Goal: Task Accomplishment & Management: Manage account settings

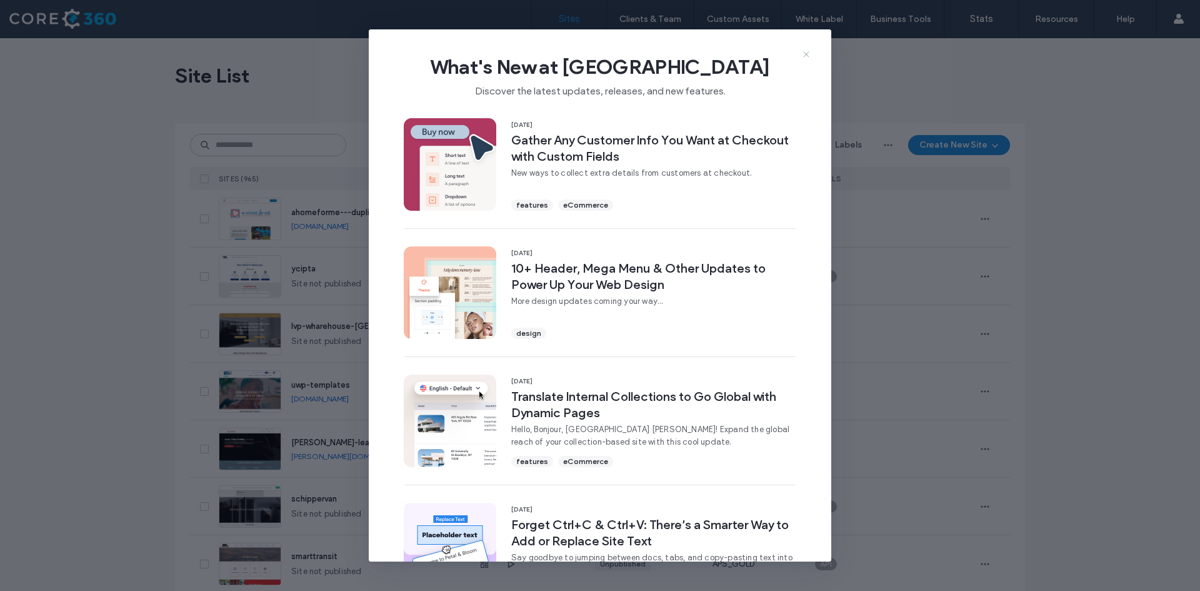
click at [809, 51] on icon at bounding box center [806, 54] width 10 height 10
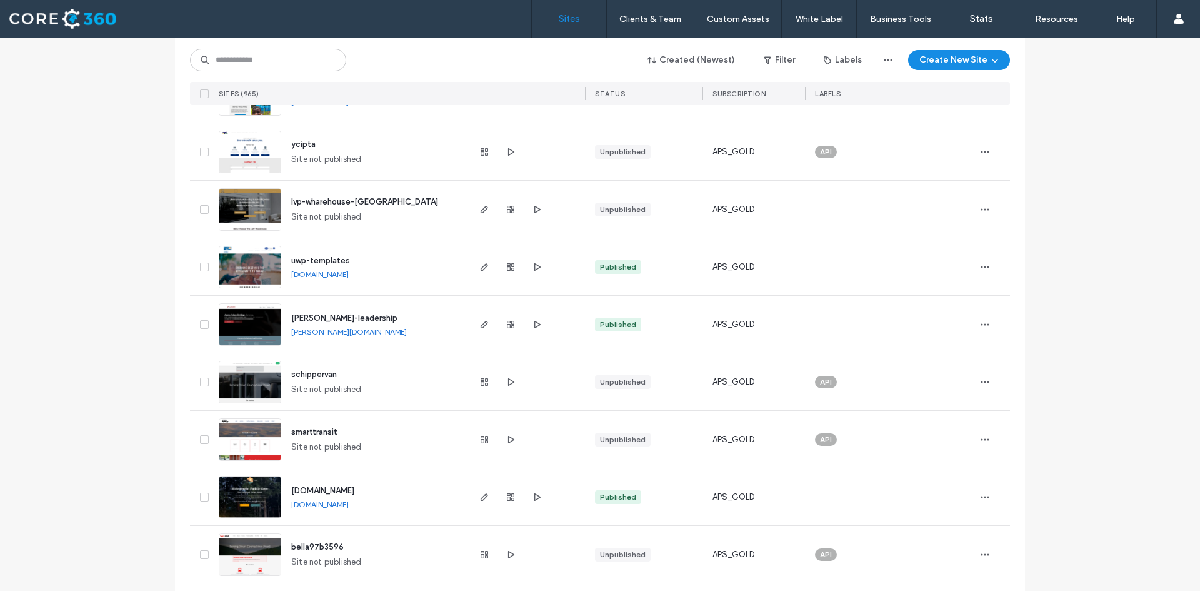
scroll to position [125, 0]
click at [481, 268] on use "button" at bounding box center [484, 265] width 7 height 7
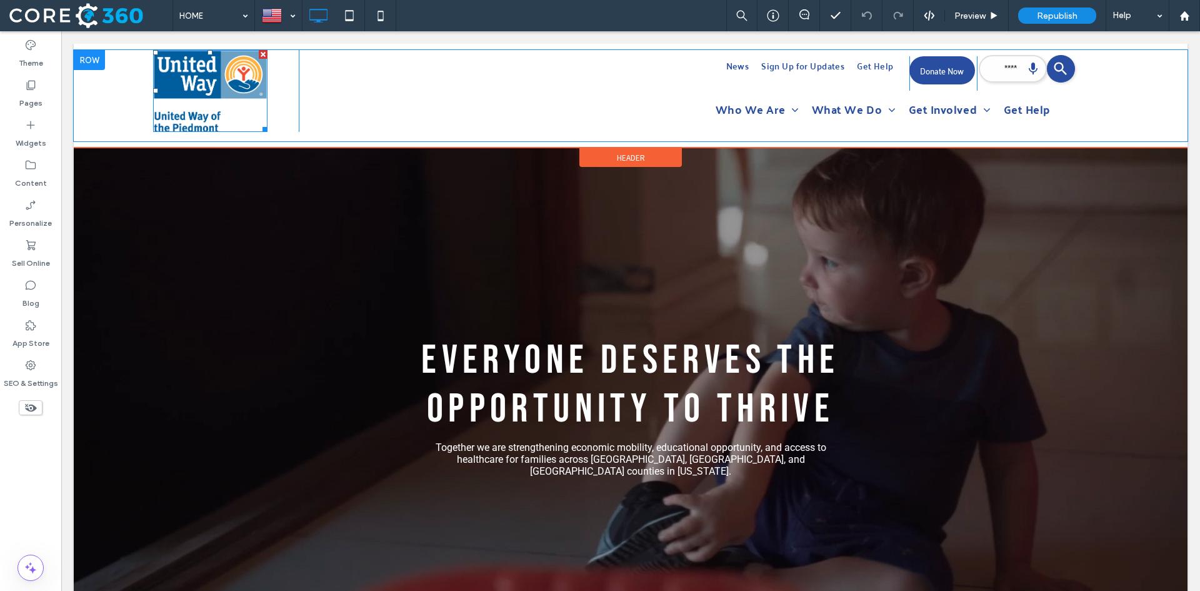
click at [249, 89] on img at bounding box center [210, 91] width 114 height 82
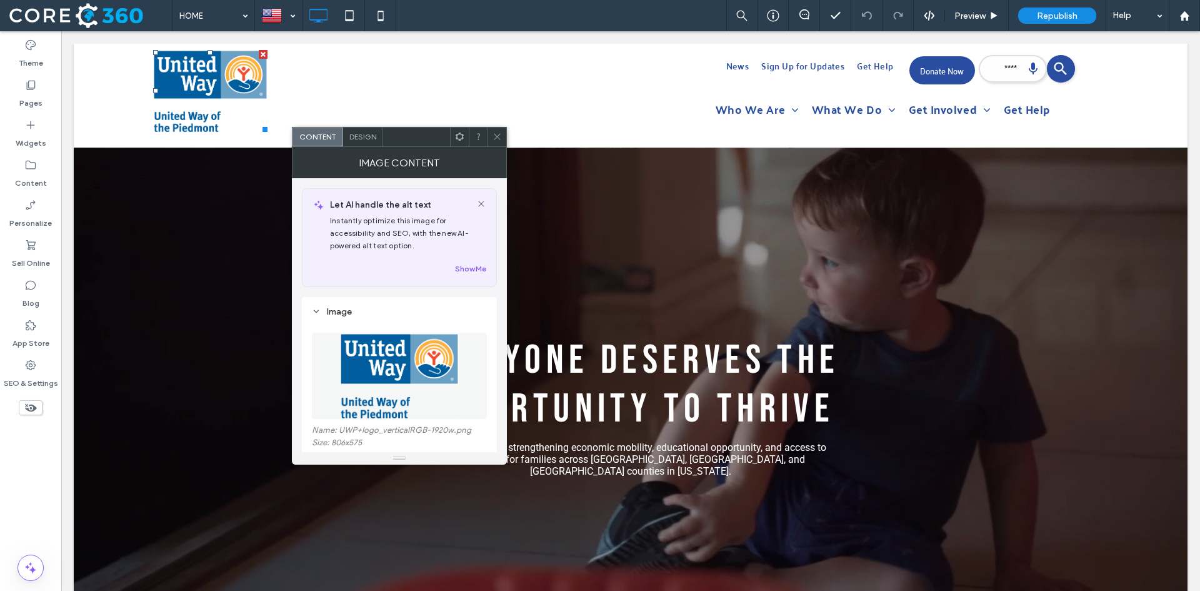
click at [407, 378] on img at bounding box center [399, 375] width 121 height 86
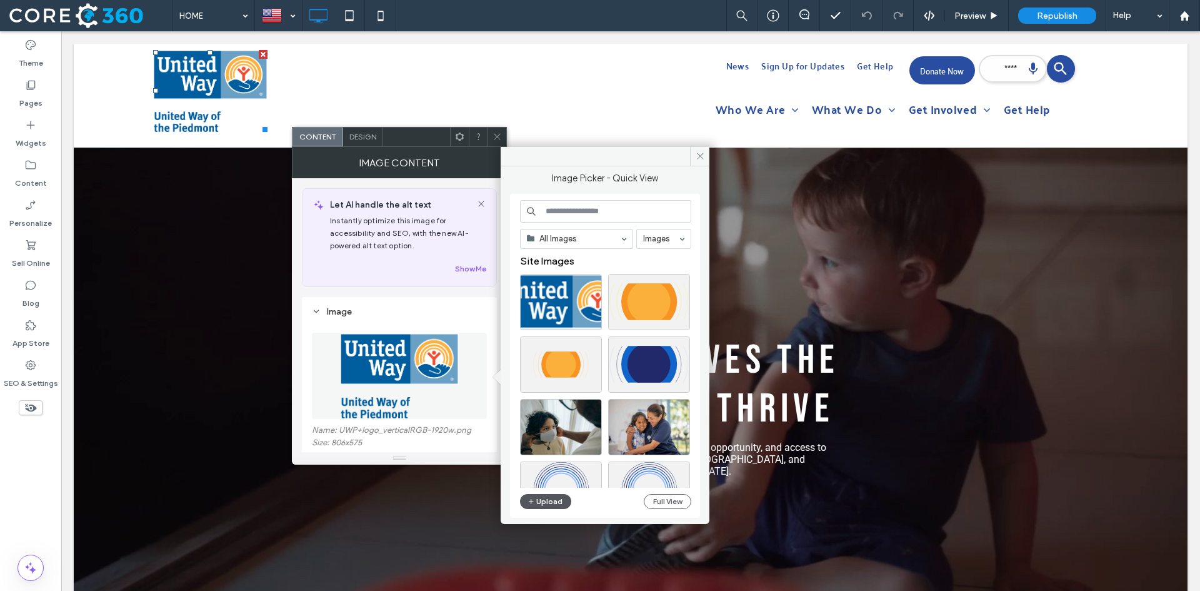
click at [548, 496] on button "Upload" at bounding box center [545, 501] width 51 height 15
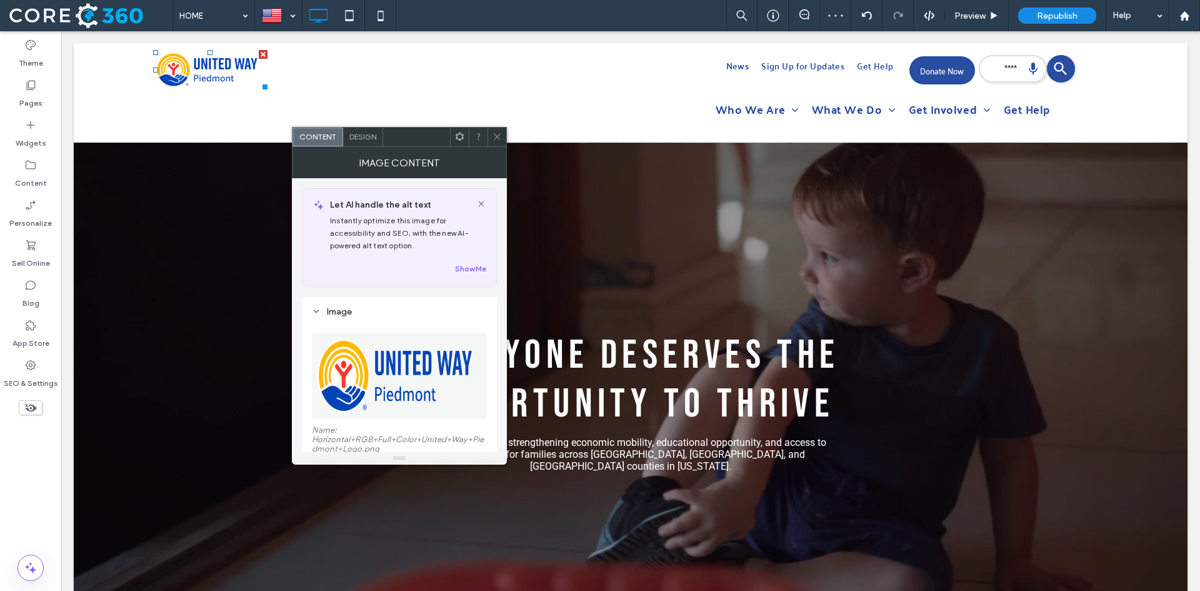
click at [499, 134] on icon at bounding box center [496, 136] width 9 height 9
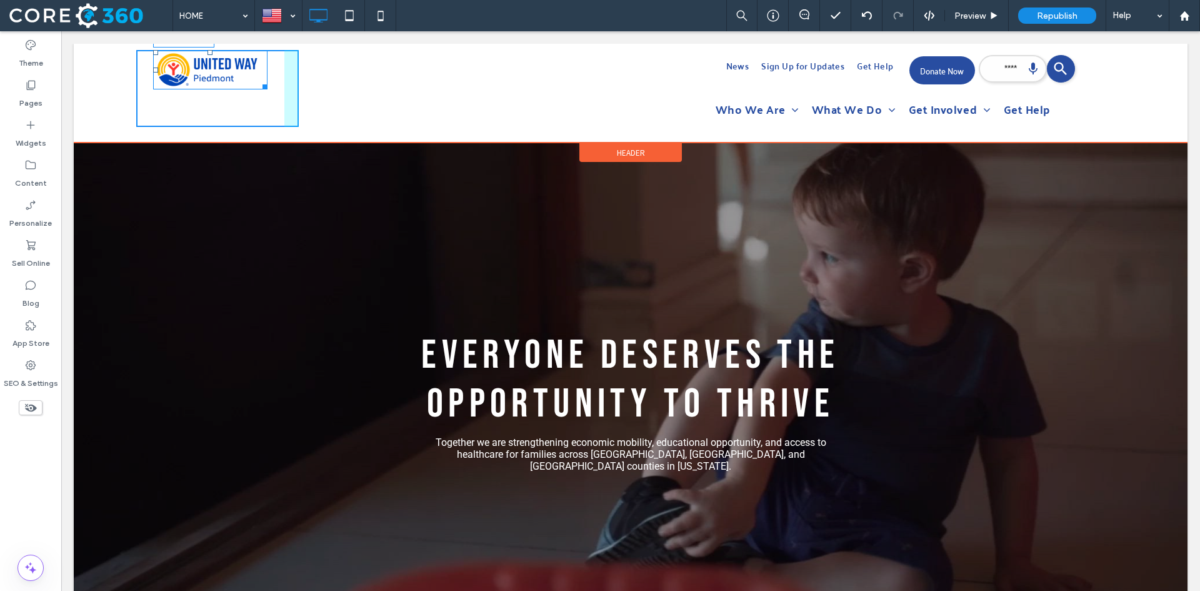
drag, startPoint x: 259, startPoint y: 82, endPoint x: 357, endPoint y: 142, distance: 115.5
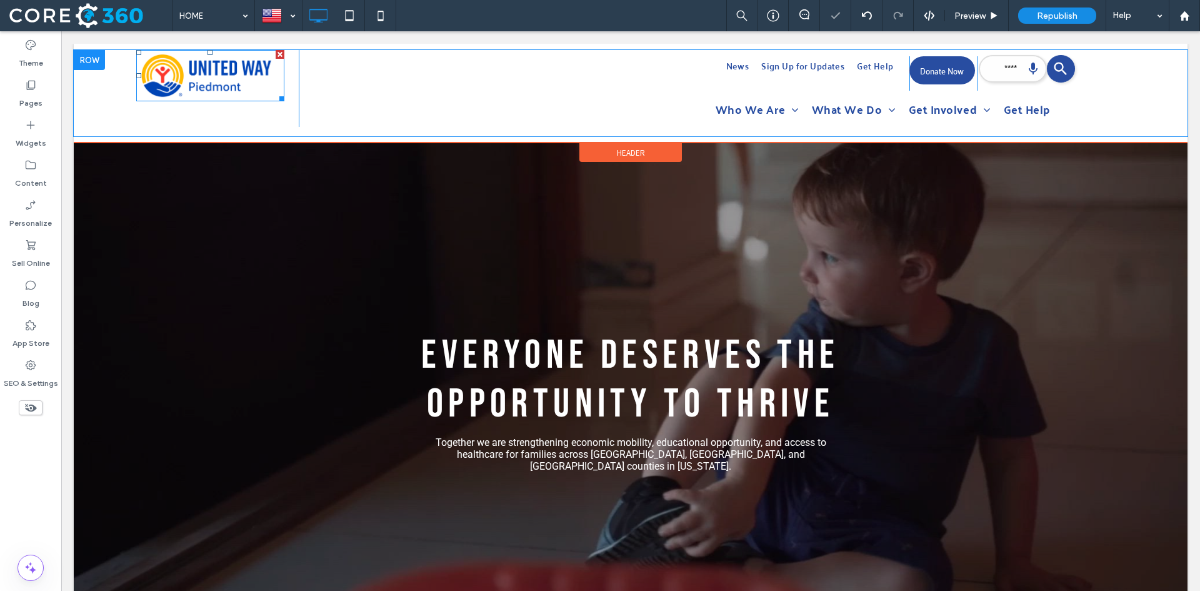
click at [288, 93] on div "Click To Paste" at bounding box center [217, 88] width 162 height 77
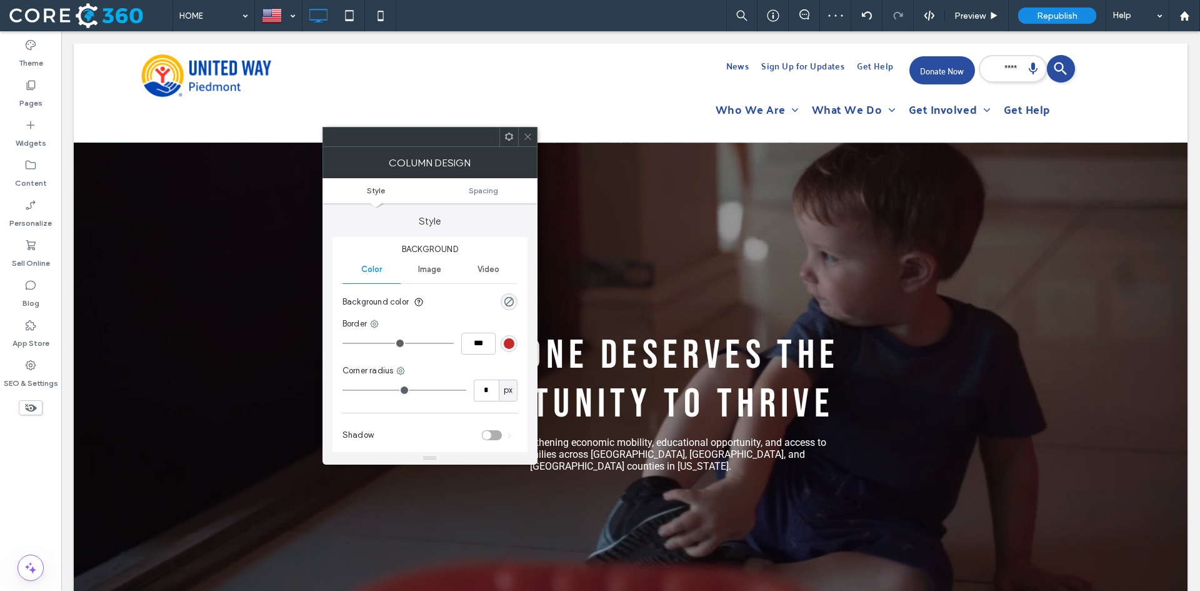
click at [513, 137] on icon at bounding box center [508, 136] width 9 height 9
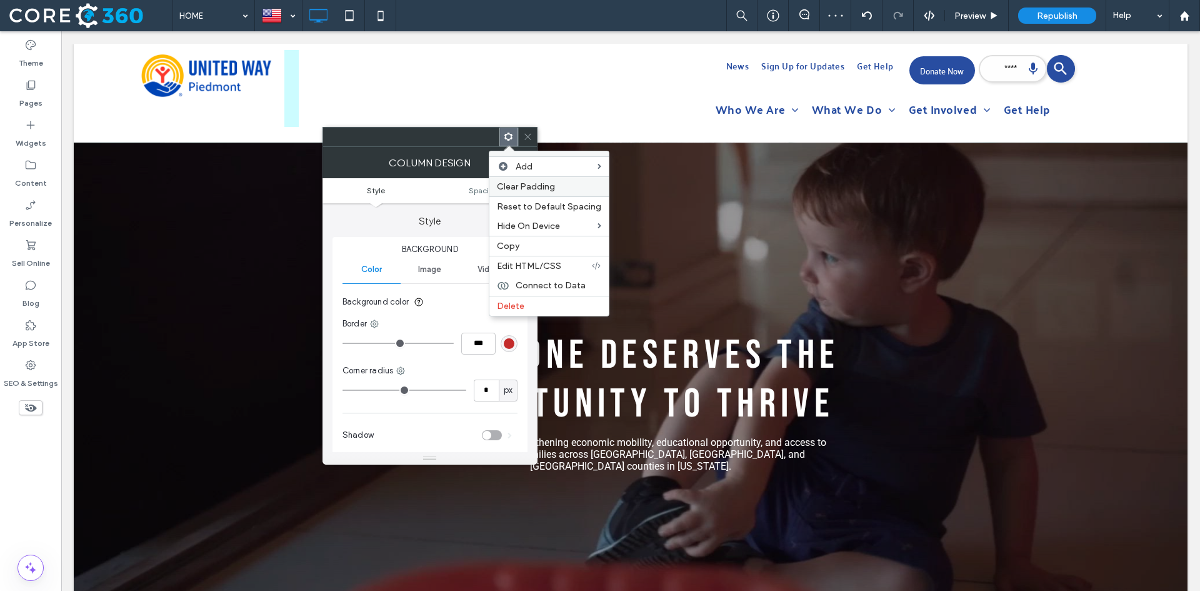
click at [527, 185] on span "Clear Padding" at bounding box center [526, 186] width 58 height 11
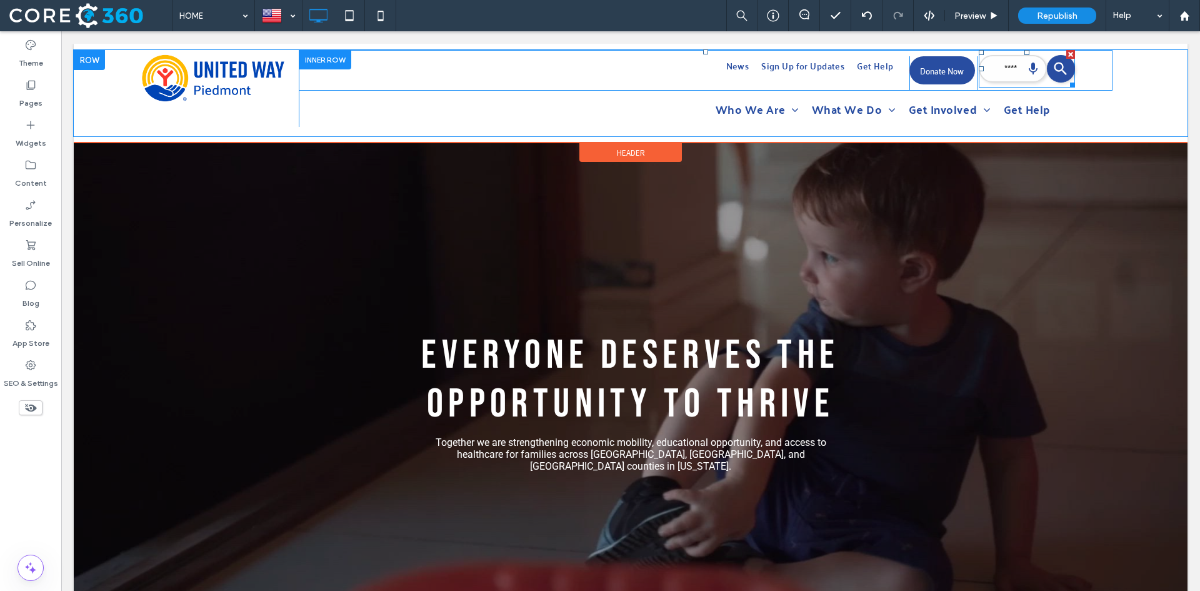
click at [1005, 78] on span at bounding box center [1027, 68] width 96 height 37
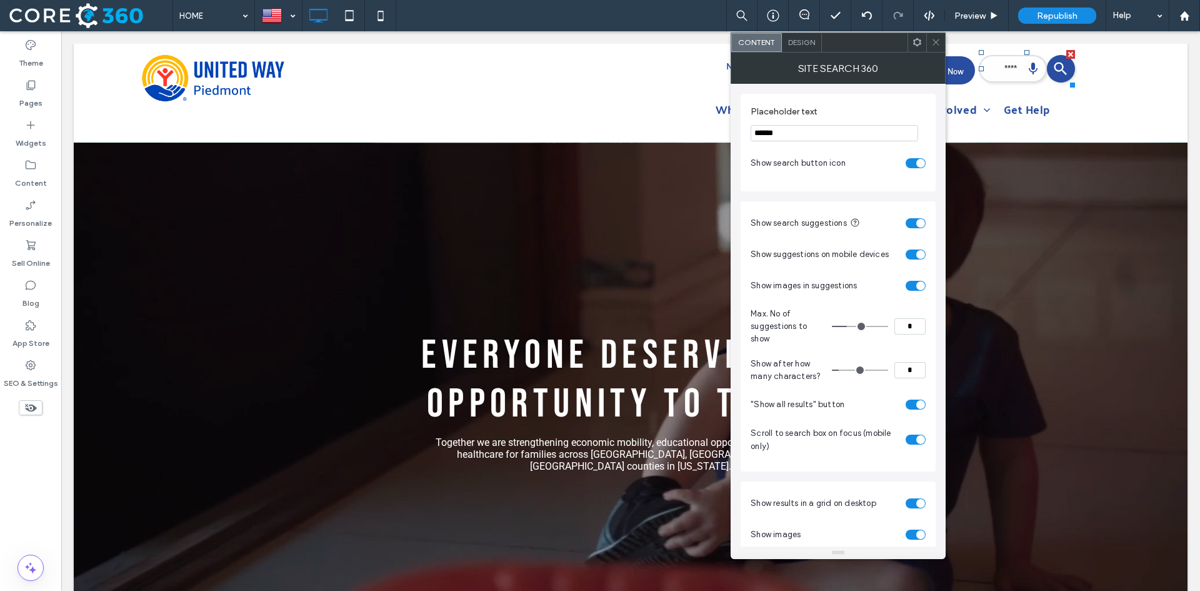
click at [812, 48] on div "Design" at bounding box center [802, 42] width 40 height 19
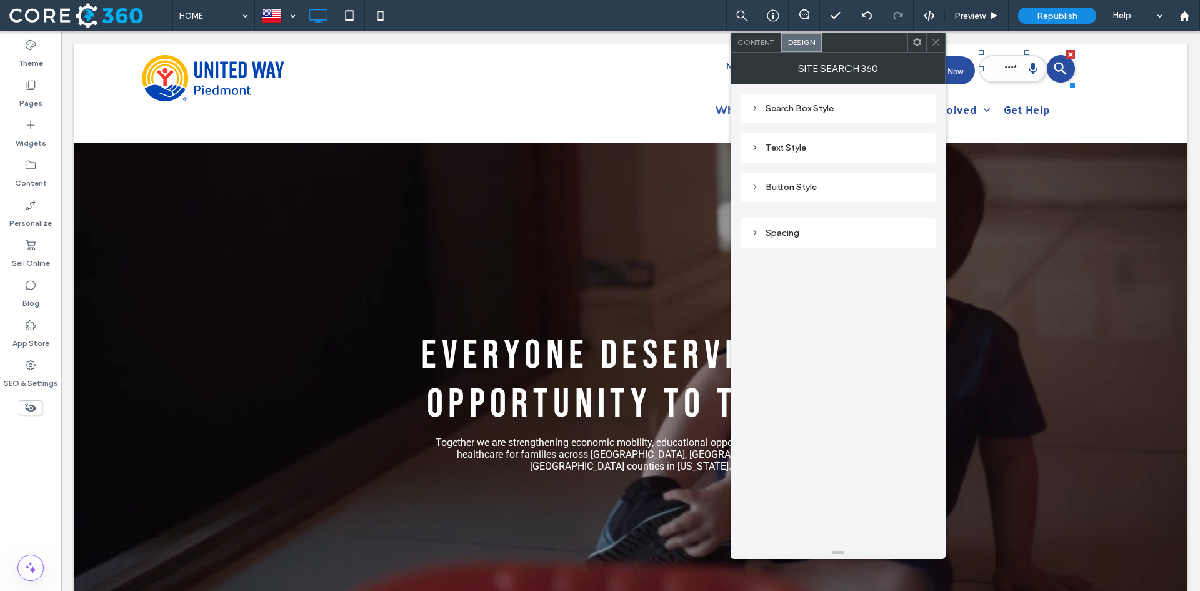
click at [812, 106] on div "Search Box Style" at bounding box center [838, 108] width 175 height 11
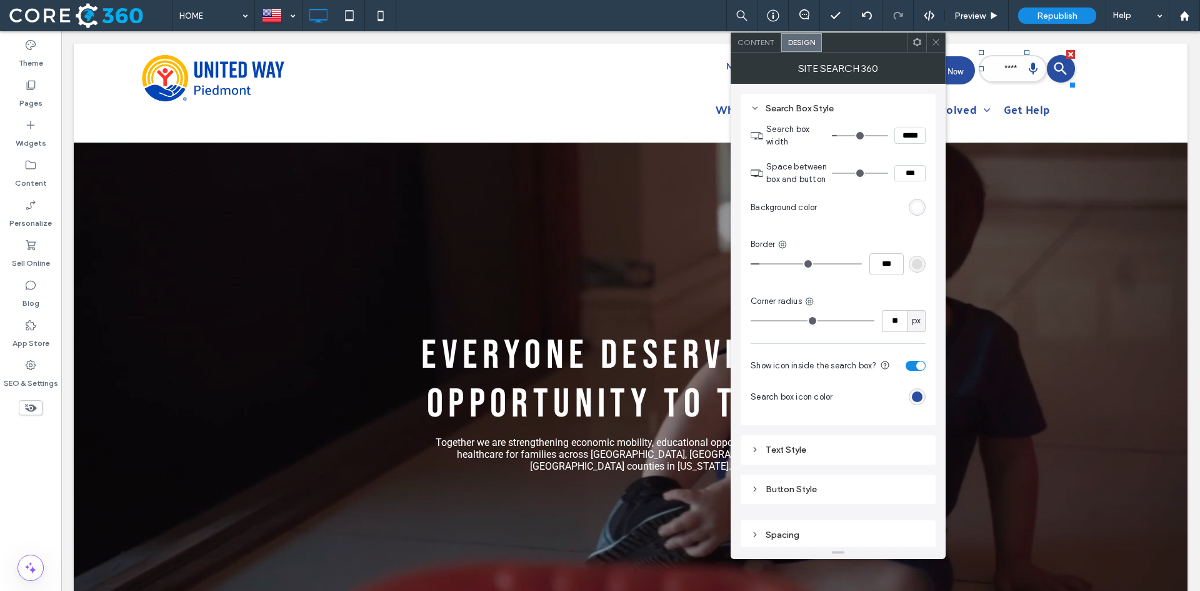
scroll to position [3, 0]
click at [802, 447] on div "Text Style" at bounding box center [838, 446] width 175 height 11
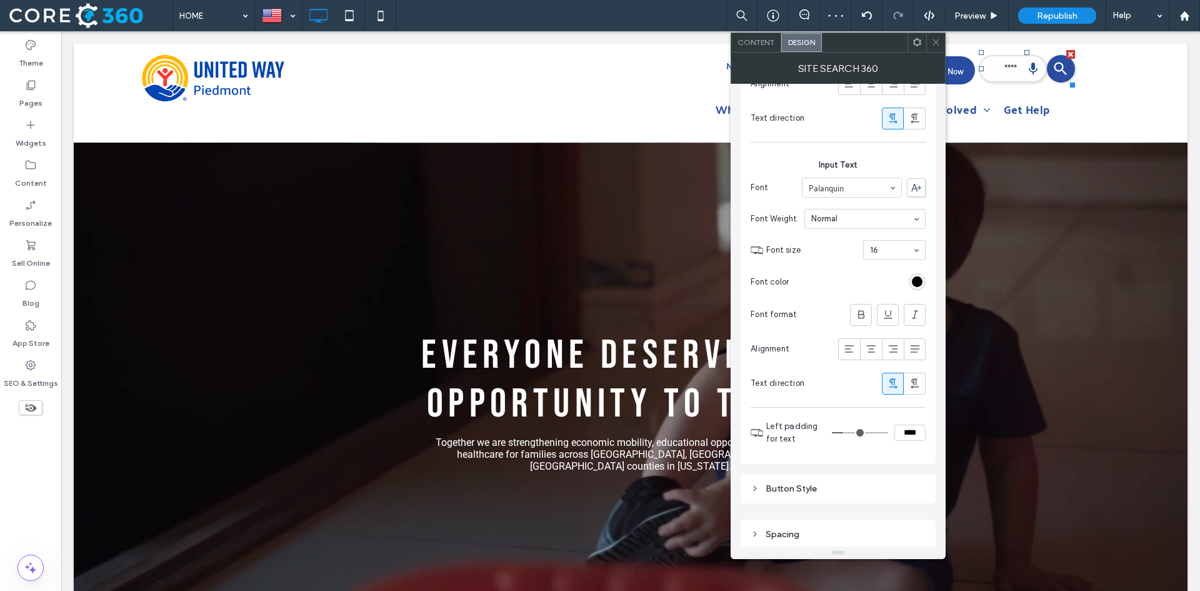
scroll to position [577, 0]
click at [797, 494] on div "Button Style" at bounding box center [838, 485] width 195 height 29
click at [804, 489] on div "Button Style" at bounding box center [838, 486] width 175 height 11
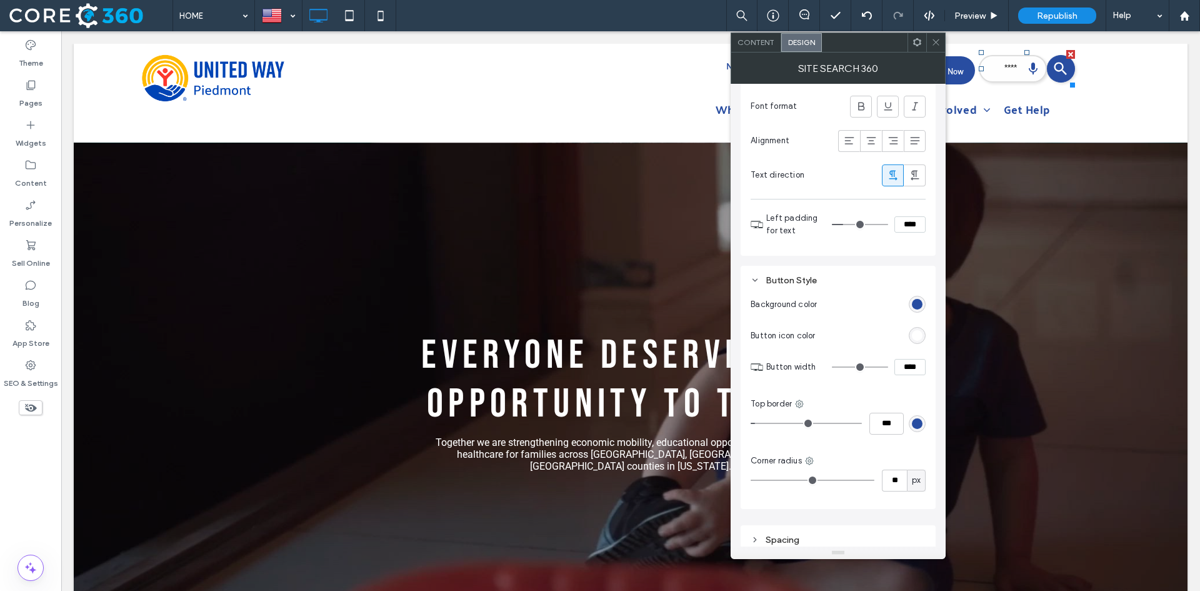
scroll to position [790, 0]
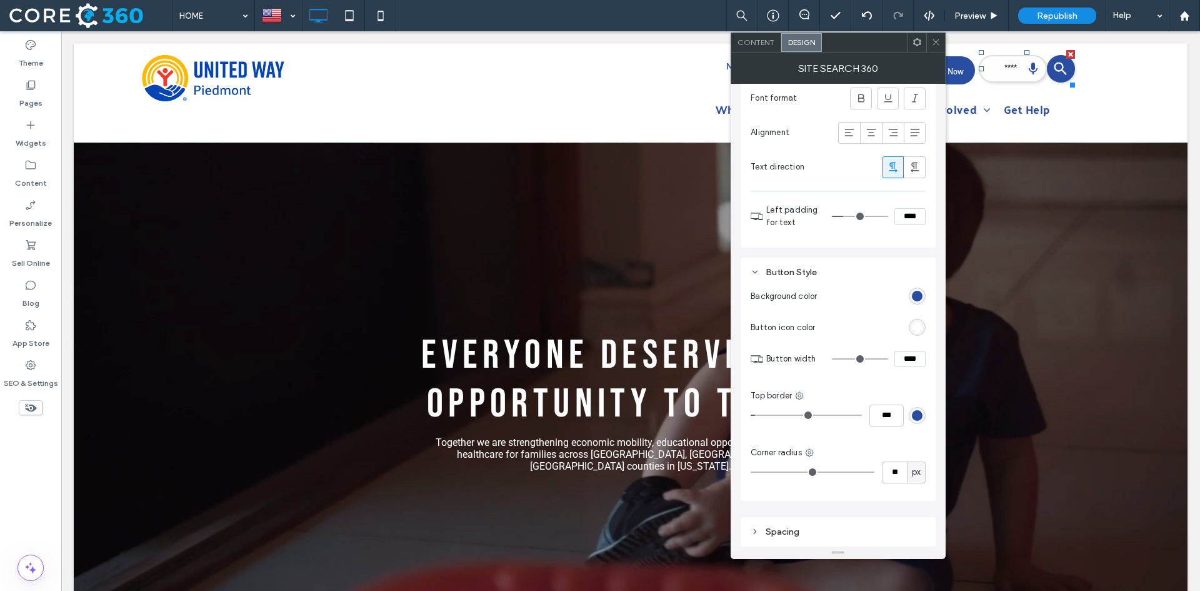
click at [932, 42] on icon at bounding box center [935, 41] width 9 height 9
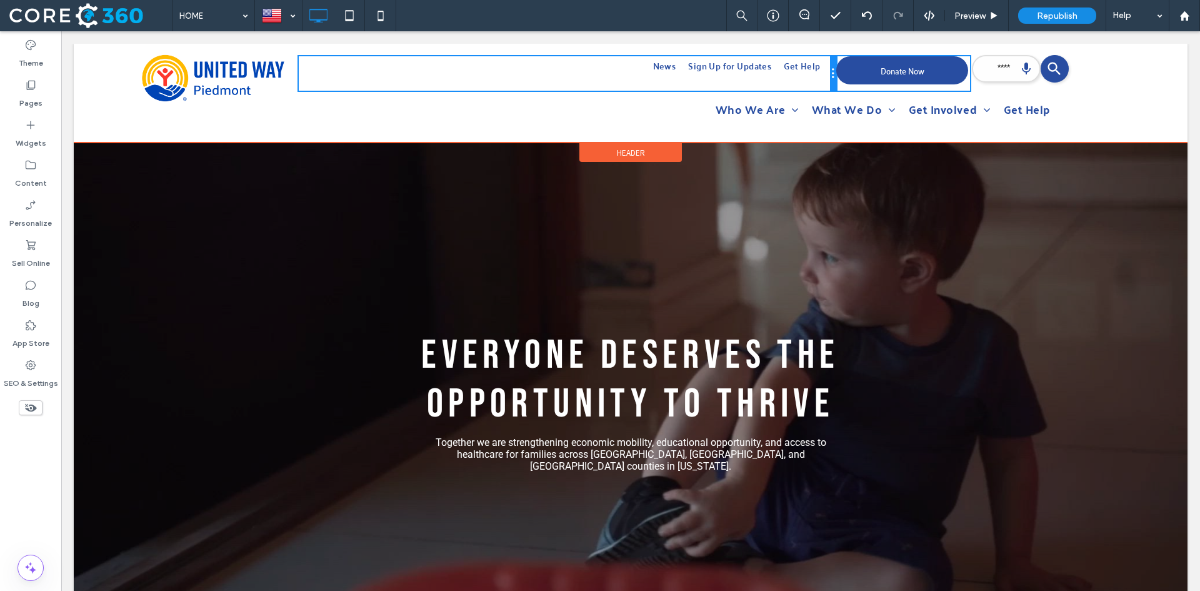
drag, startPoint x: 897, startPoint y: 78, endPoint x: 830, endPoint y: 80, distance: 66.9
click at [830, 80] on div at bounding box center [833, 73] width 6 height 34
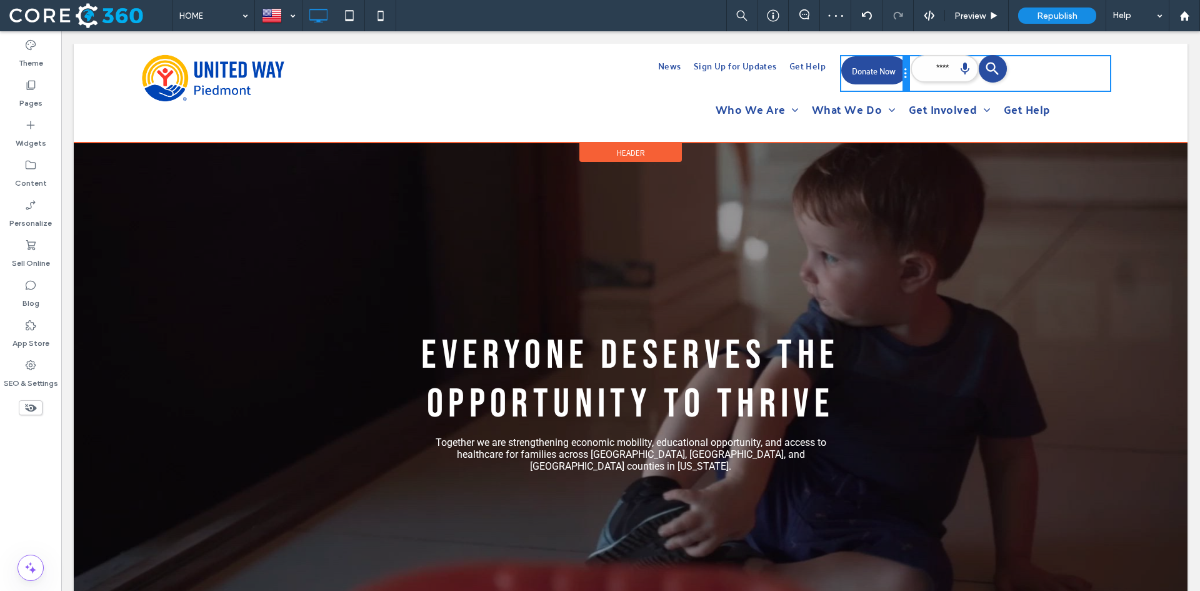
drag, startPoint x: 966, startPoint y: 77, endPoint x: 896, endPoint y: 81, distance: 70.1
click at [902, 81] on div at bounding box center [905, 73] width 6 height 34
drag, startPoint x: 900, startPoint y: 82, endPoint x: 972, endPoint y: 83, distance: 72.5
click at [972, 83] on div "Get Help Sign Up for Updates News Click To Paste Donate Now Click To Paste Clic…" at bounding box center [706, 73] width 814 height 34
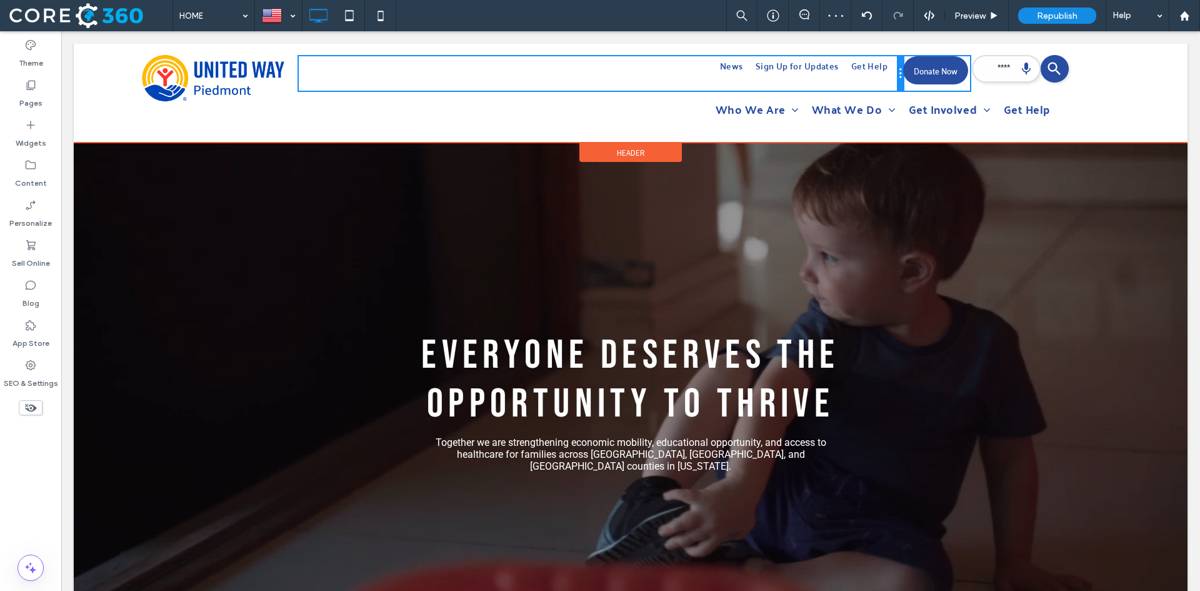
drag, startPoint x: 833, startPoint y: 83, endPoint x: 879, endPoint y: 81, distance: 45.7
click at [879, 81] on div "Get Help Sign Up for Updates News Click To Paste" at bounding box center [601, 73] width 604 height 34
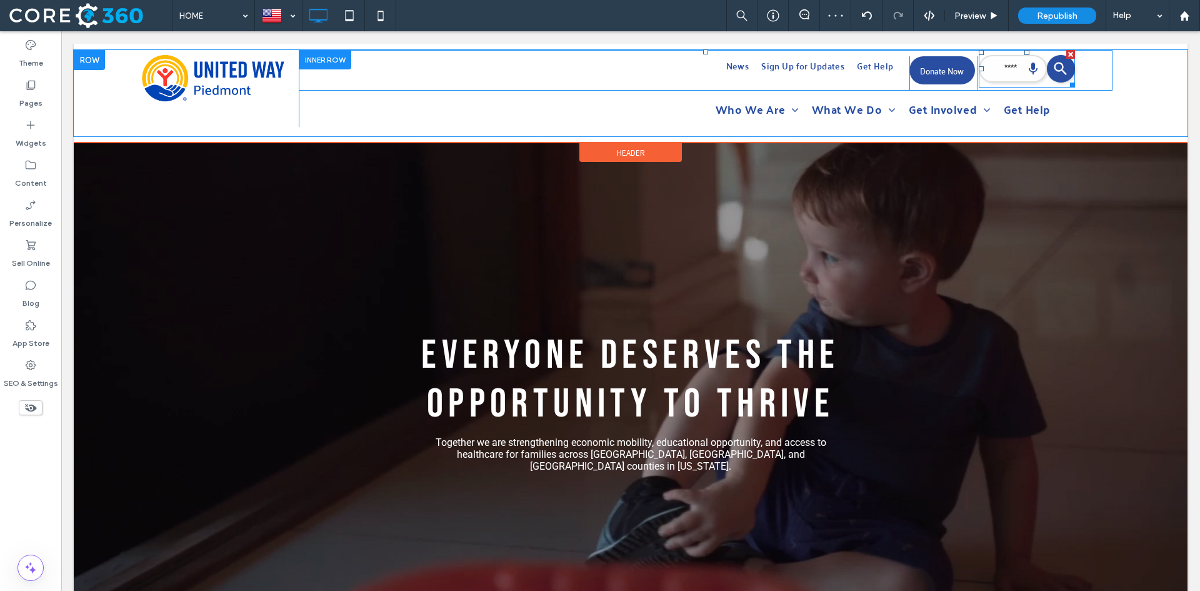
click at [993, 74] on span at bounding box center [1027, 68] width 96 height 37
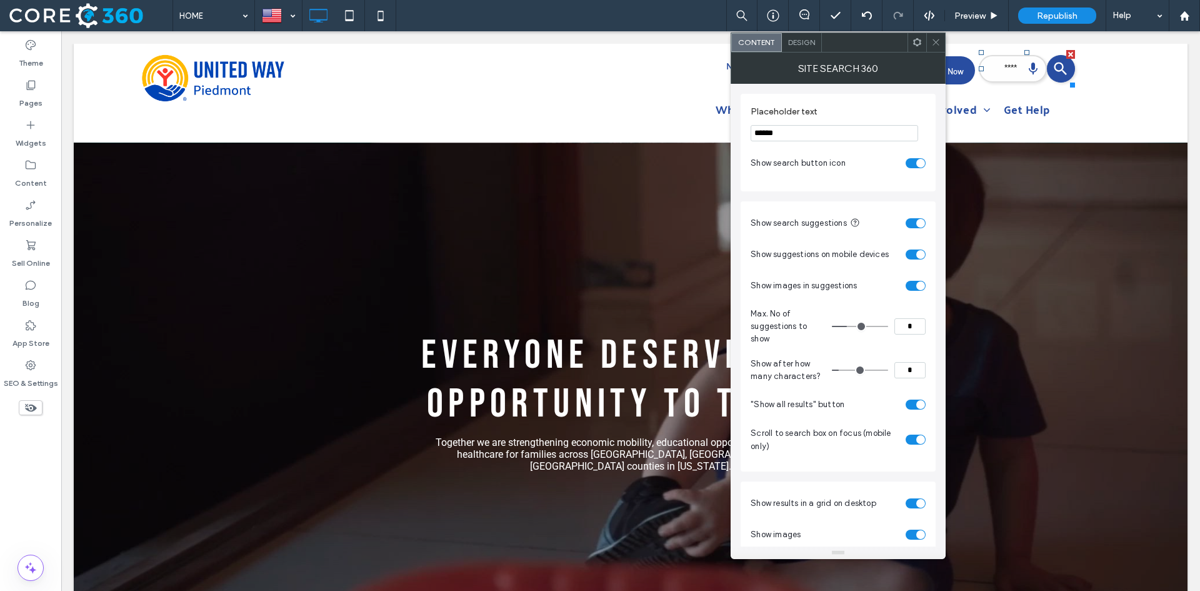
click at [802, 39] on span "Design" at bounding box center [801, 41] width 27 height 9
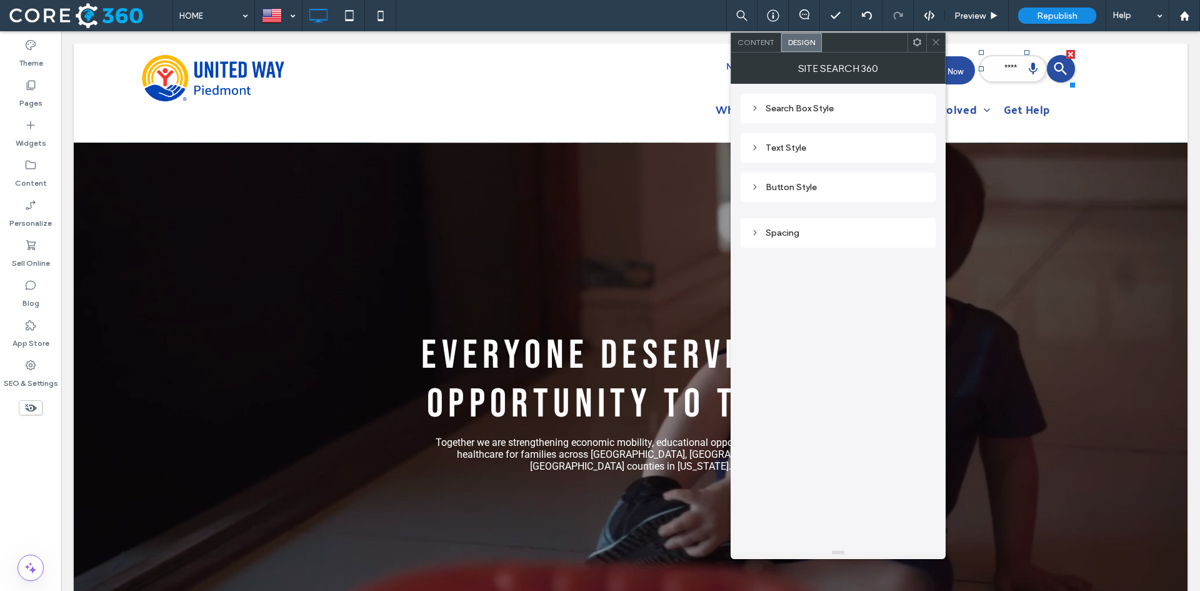
click at [776, 141] on div "Text Style" at bounding box center [838, 147] width 175 height 17
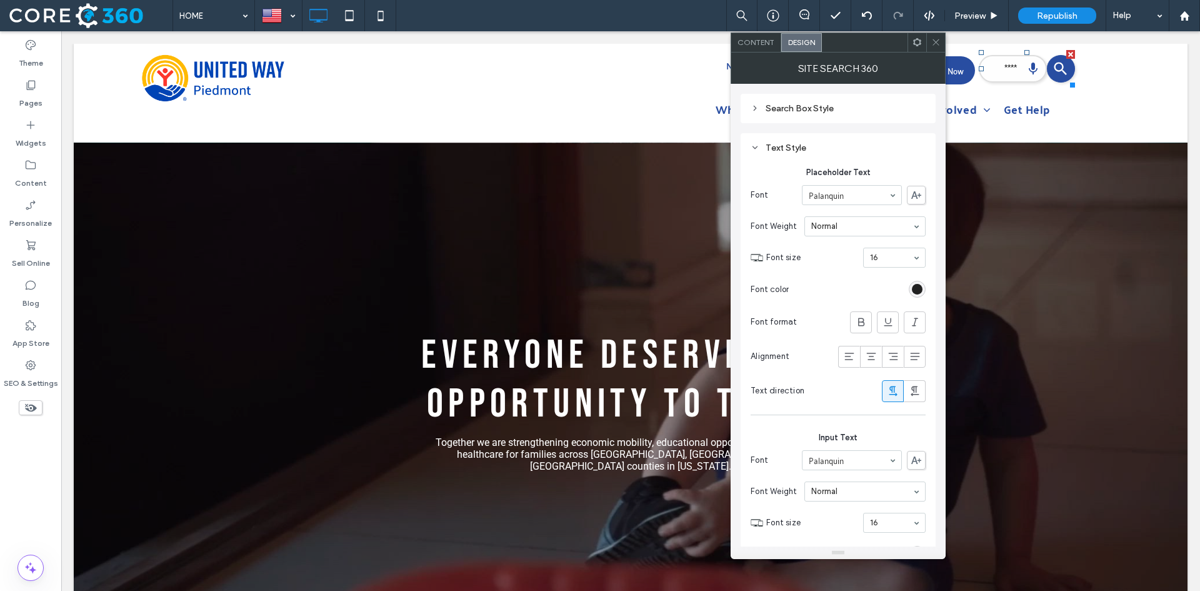
click at [919, 288] on div "rgb(0, 0, 0)" at bounding box center [917, 289] width 11 height 11
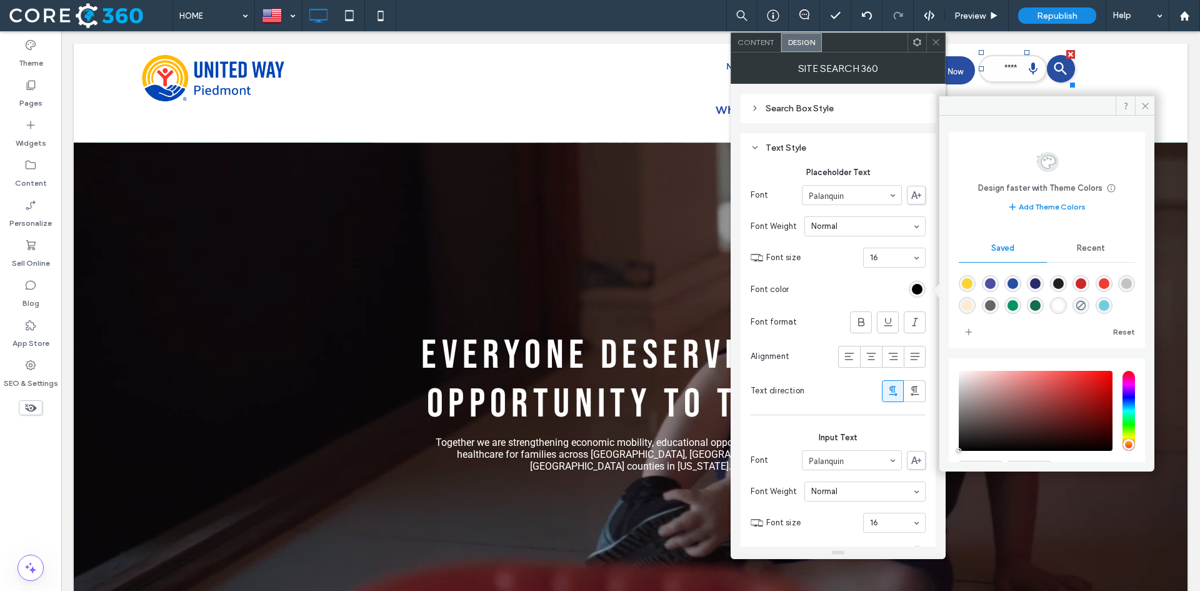
click at [1022, 261] on div "Saved" at bounding box center [1003, 247] width 88 height 27
click at [1018, 283] on div "rgba(40,77,161,1)" at bounding box center [1012, 283] width 11 height 11
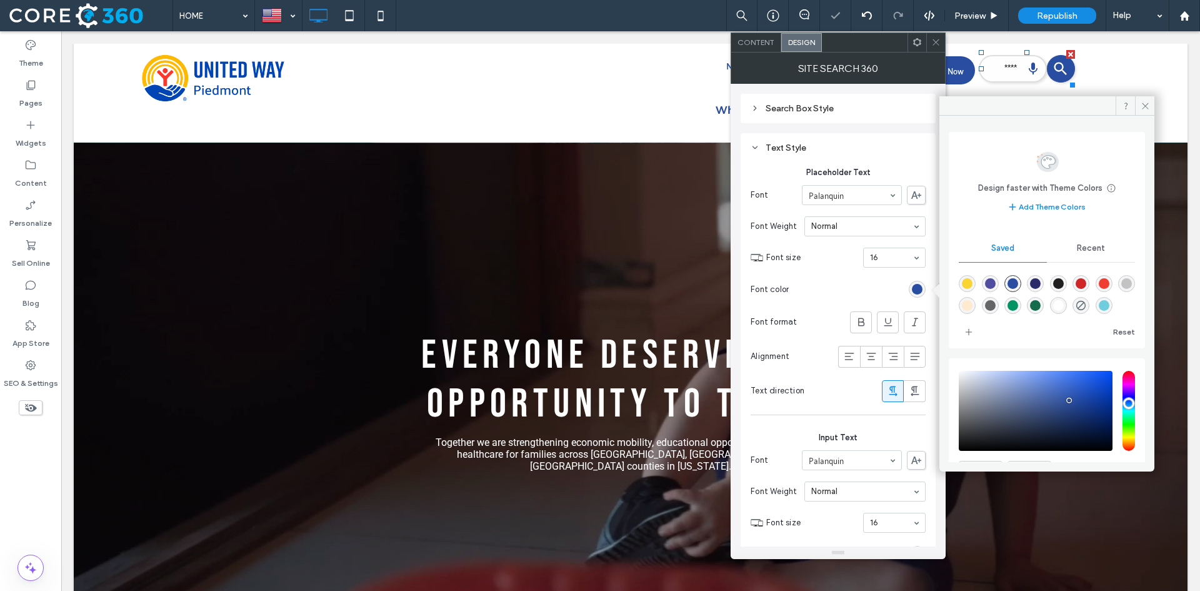
type input "*******"
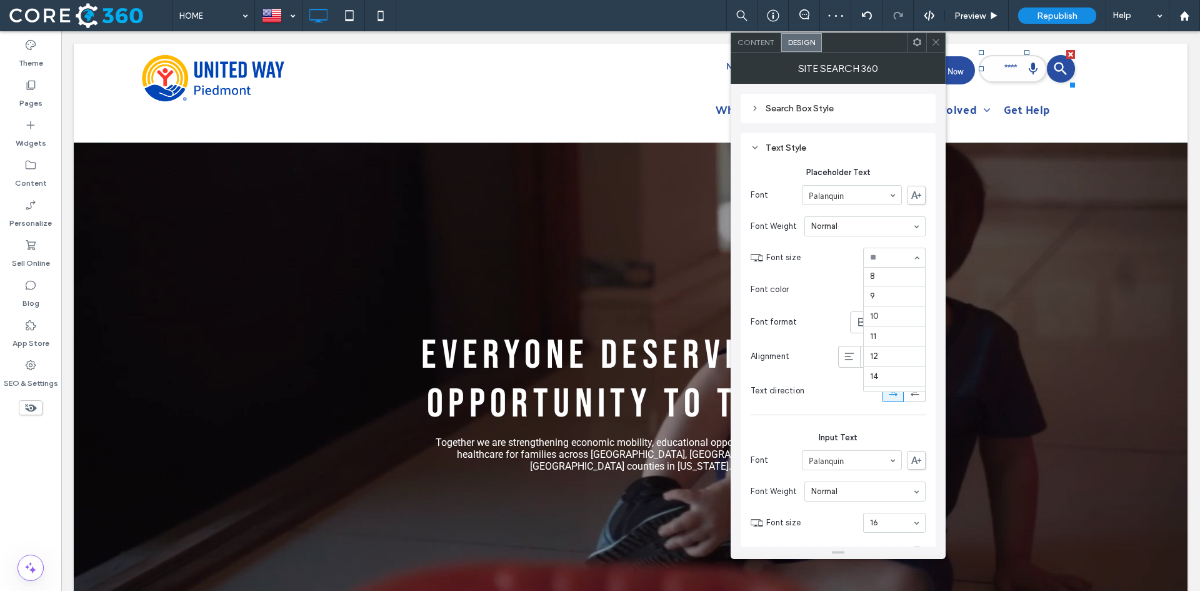
scroll to position [0, 0]
click at [879, 261] on input at bounding box center [891, 257] width 42 height 9
click at [939, 39] on icon at bounding box center [935, 41] width 9 height 9
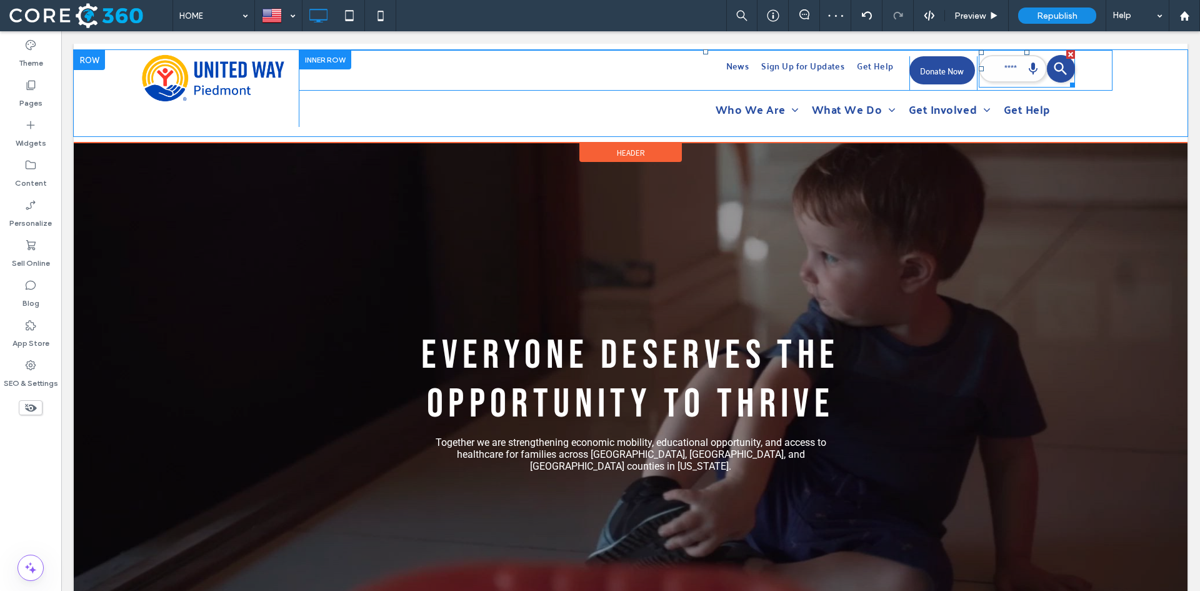
click at [997, 74] on span at bounding box center [1027, 68] width 96 height 37
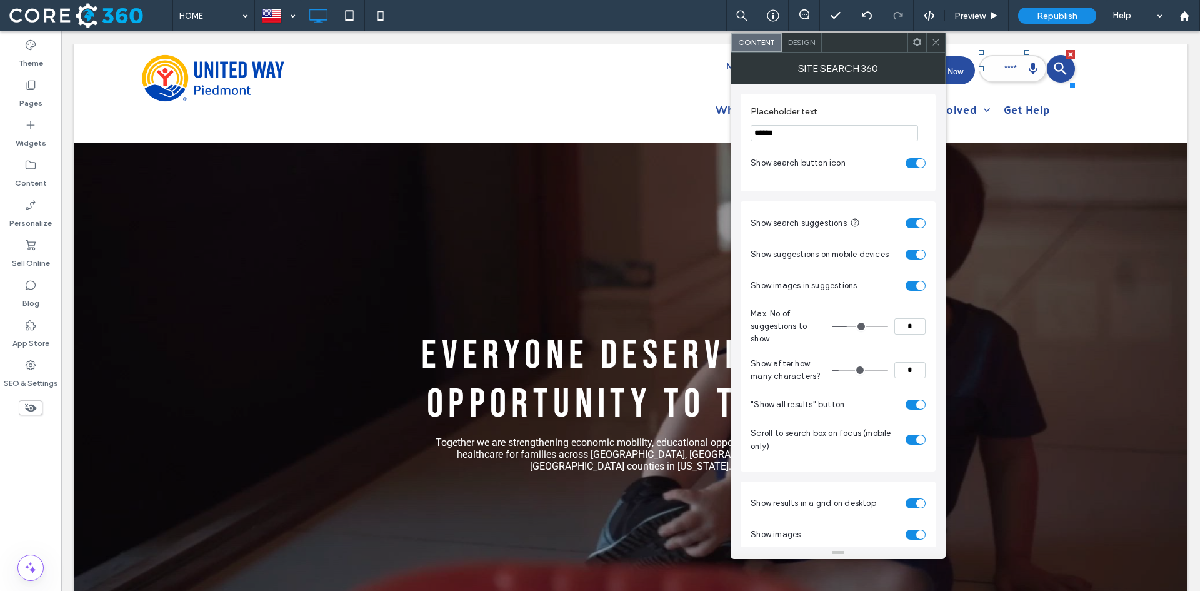
click at [812, 42] on span "Design" at bounding box center [801, 41] width 27 height 9
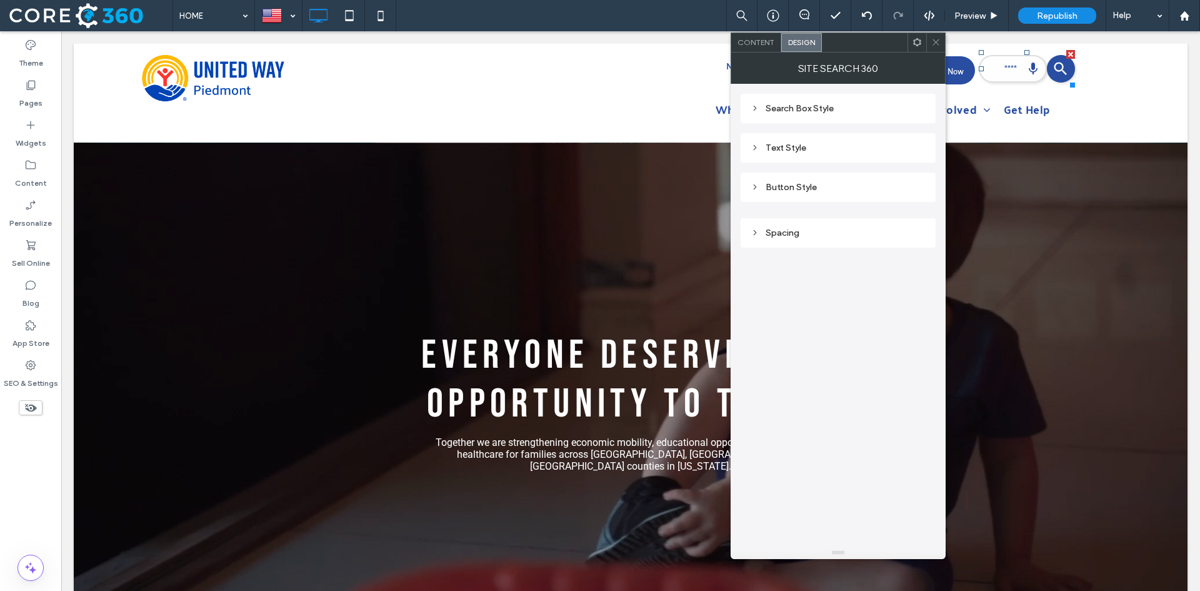
click at [794, 148] on div "Text Style" at bounding box center [838, 147] width 175 height 11
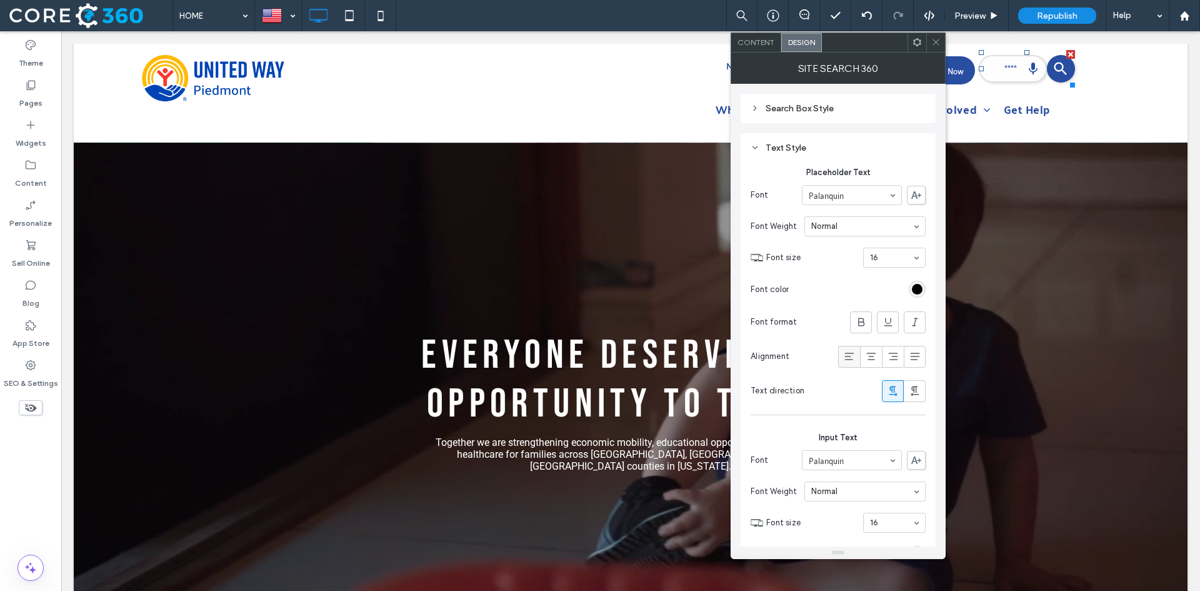
click at [848, 351] on icon at bounding box center [849, 356] width 12 height 12
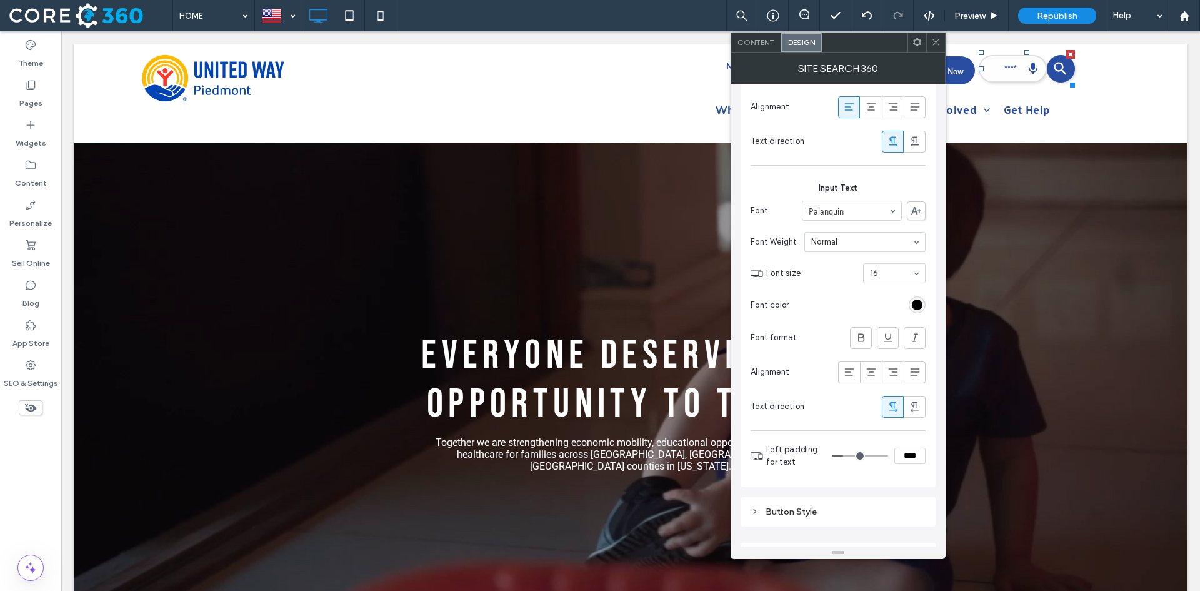
scroll to position [275, 0]
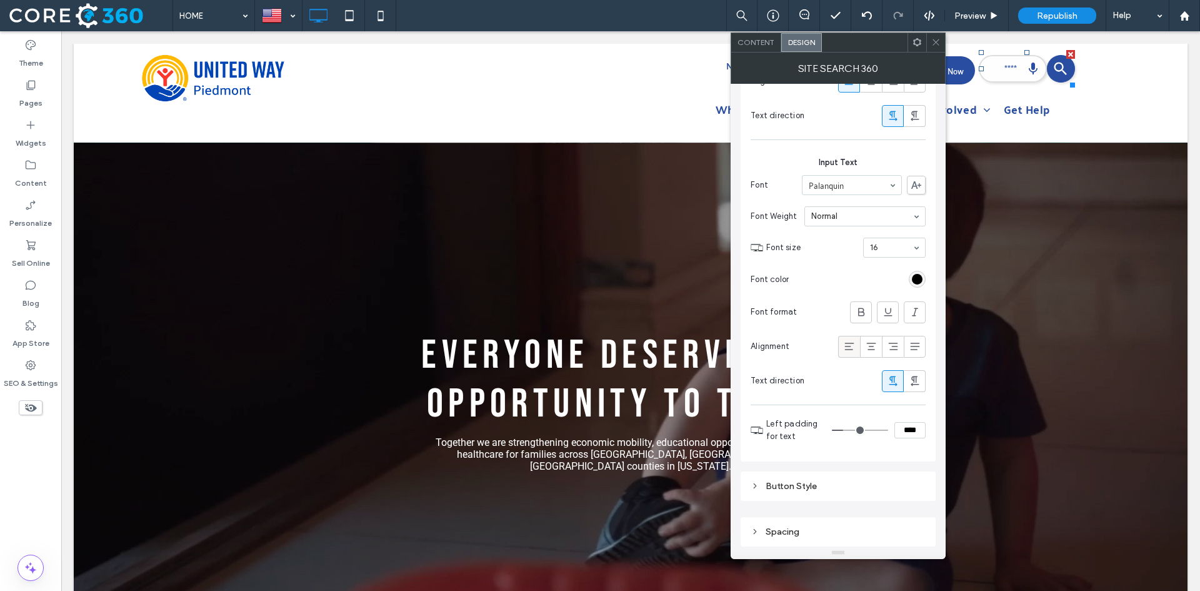
click at [853, 346] on icon at bounding box center [849, 346] width 12 height 12
type input "**"
type input "****"
type input "**"
type input "****"
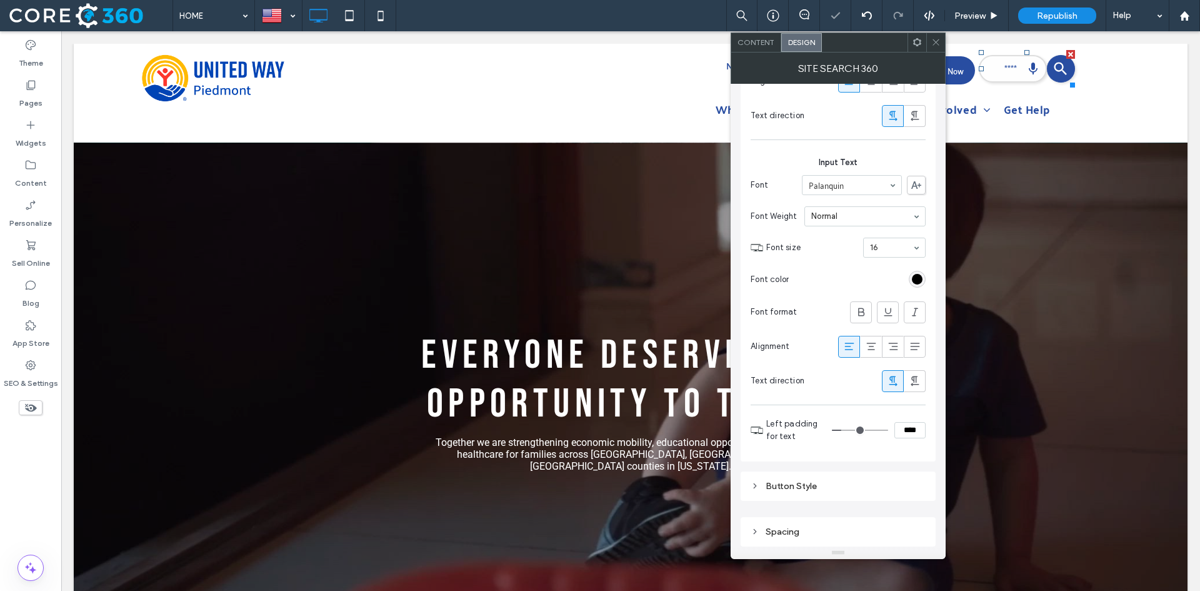
type input "**"
type input "****"
type input "**"
type input "****"
type input "**"
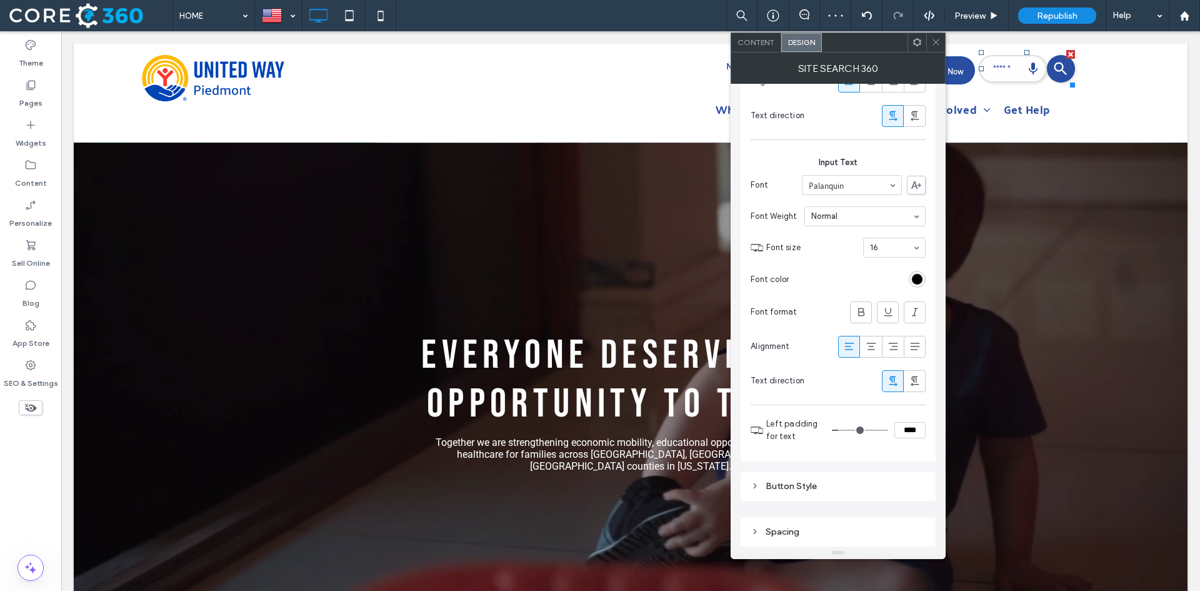
click at [842, 429] on input "range" at bounding box center [860, 429] width 56 height 1
click at [932, 47] on span at bounding box center [935, 42] width 9 height 19
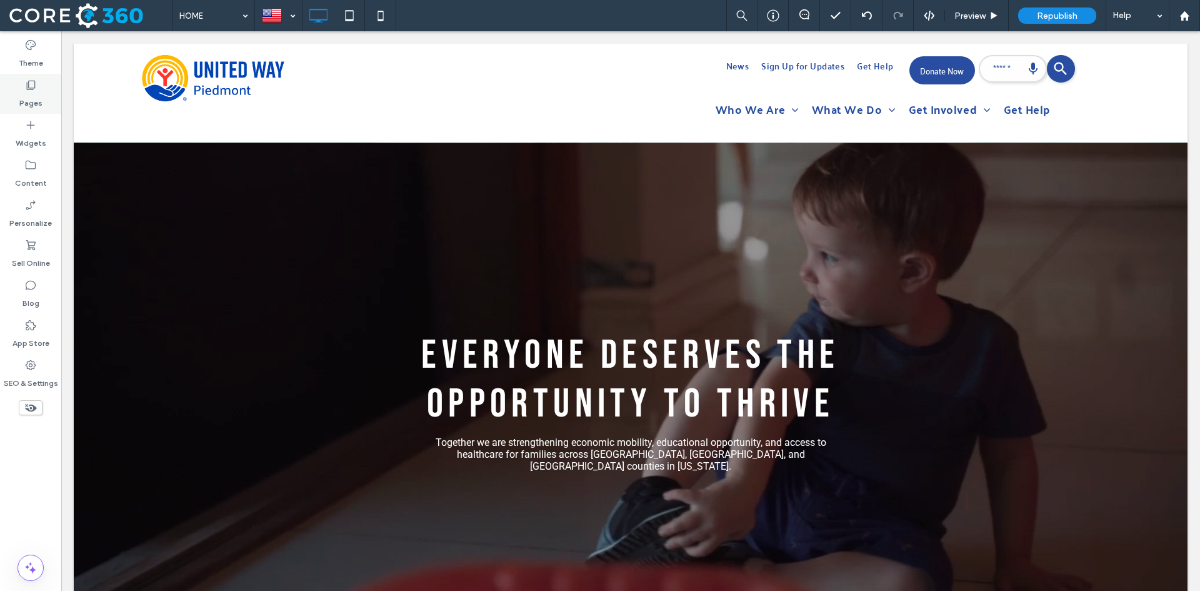
click at [31, 87] on icon at bounding box center [30, 85] width 12 height 12
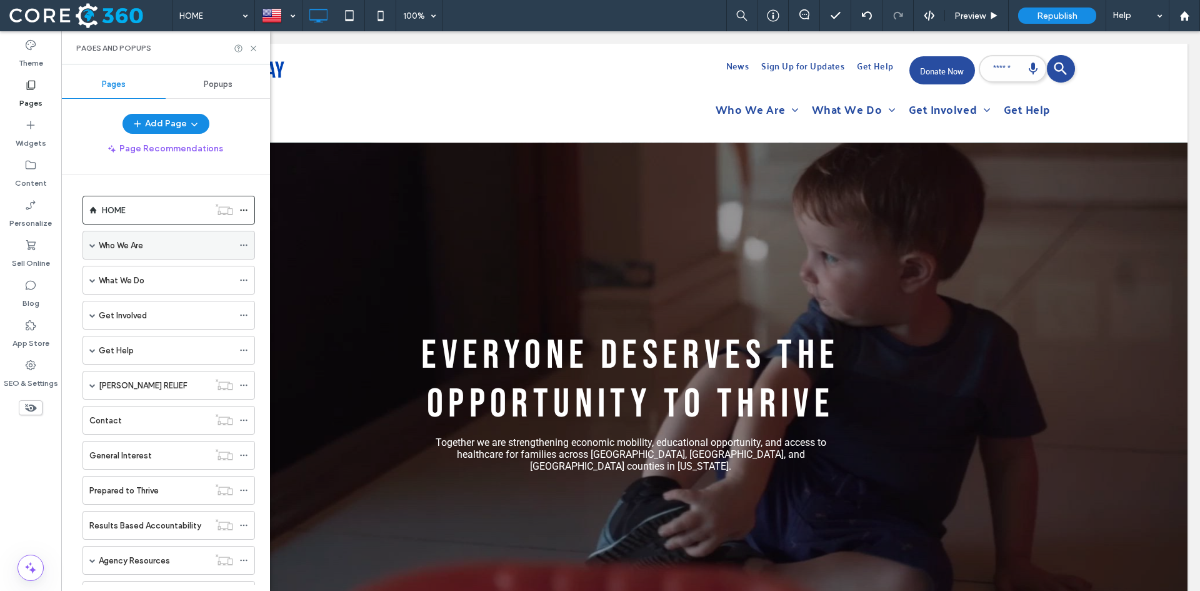
click at [246, 244] on icon at bounding box center [243, 245] width 9 height 9
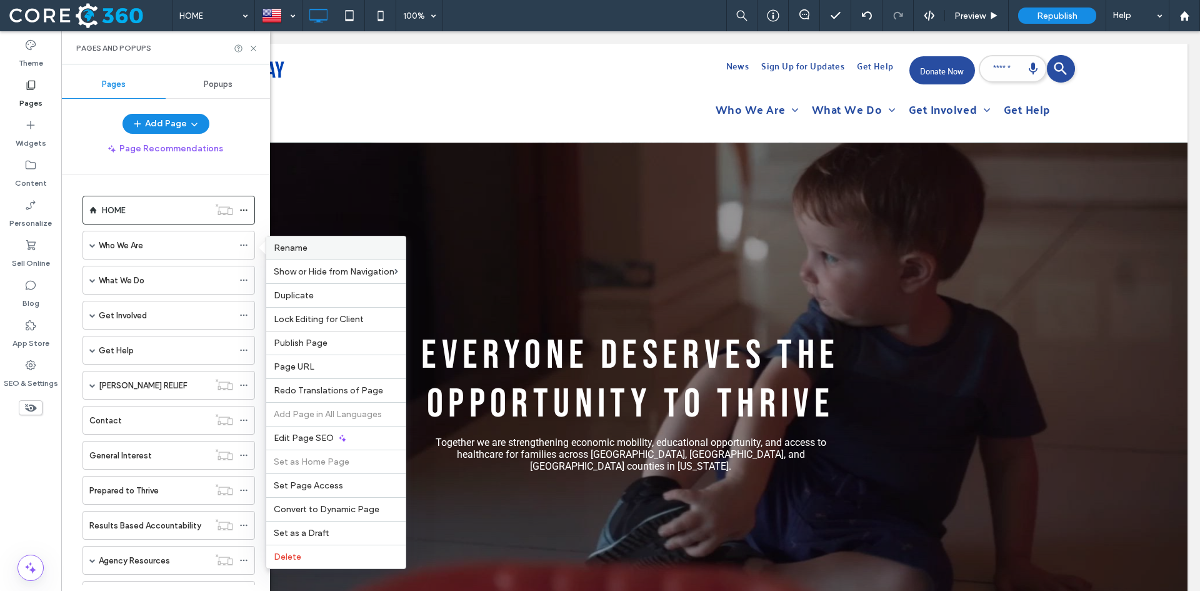
click at [302, 251] on span "Rename" at bounding box center [291, 247] width 34 height 11
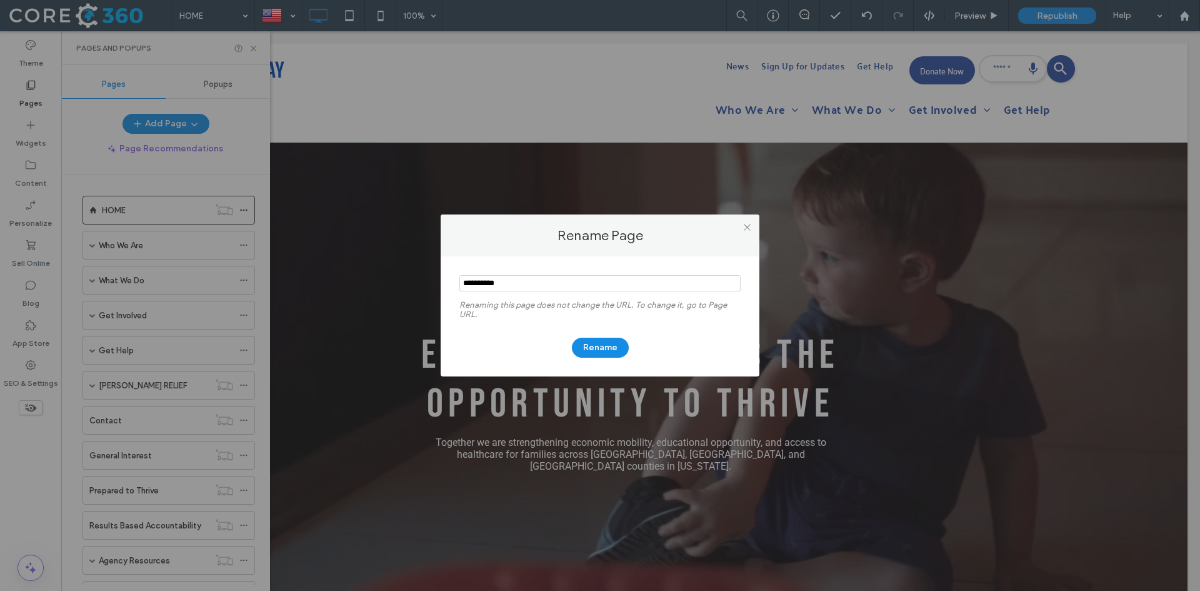
drag, startPoint x: 561, startPoint y: 281, endPoint x: 441, endPoint y: 287, distance: 120.1
click at [441, 287] on div "Renaming this page does not change the URL. To change it, go to Page URL. Rename" at bounding box center [600, 316] width 319 height 120
type input "**********"
click at [581, 349] on button "Rename" at bounding box center [600, 347] width 57 height 20
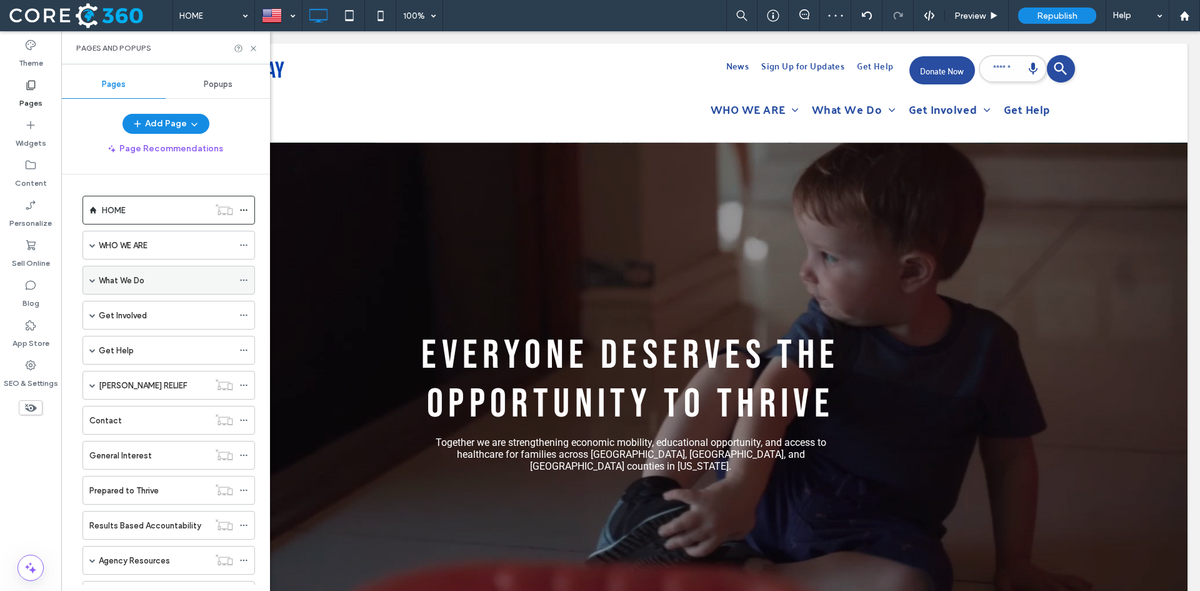
click at [241, 282] on icon at bounding box center [243, 280] width 9 height 9
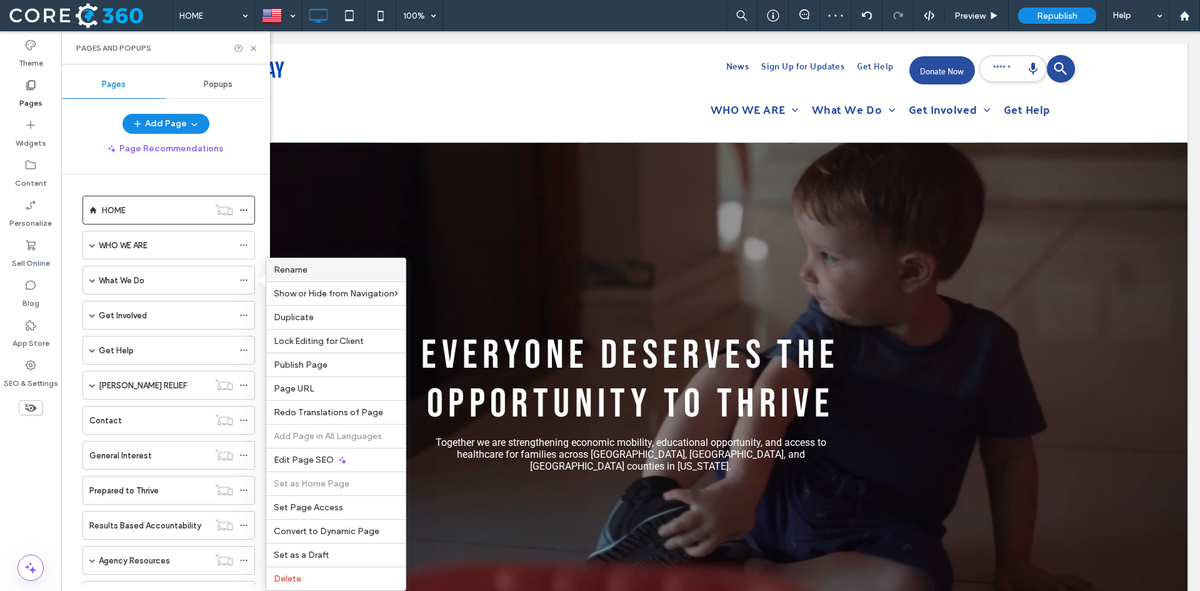
click at [310, 267] on label "Rename" at bounding box center [336, 269] width 124 height 11
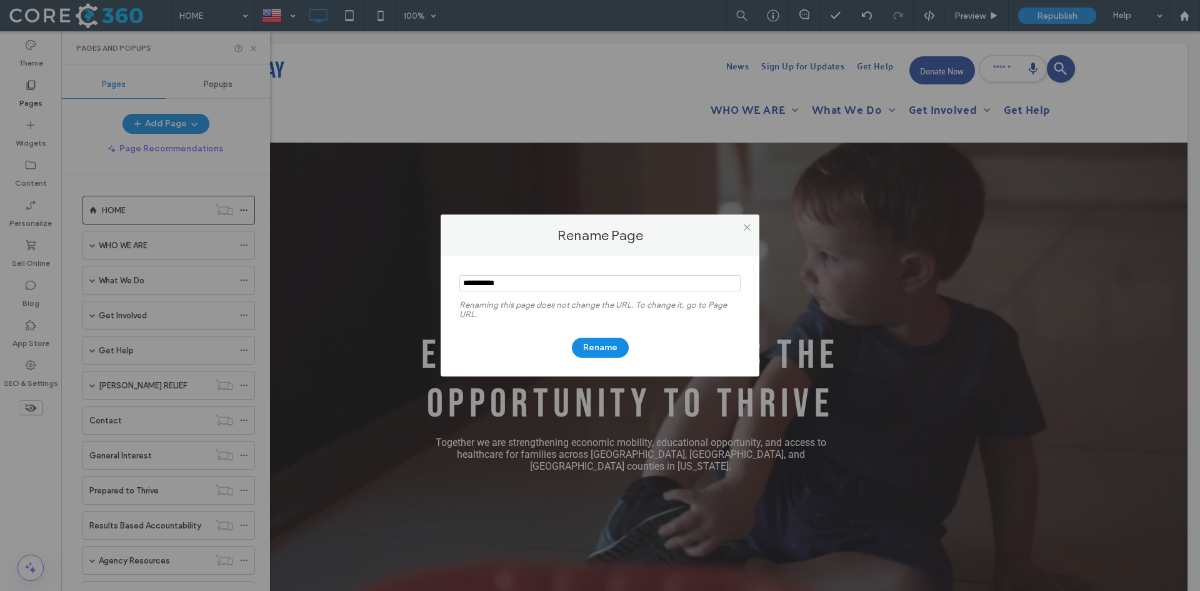
drag, startPoint x: 539, startPoint y: 282, endPoint x: 372, endPoint y: 282, distance: 166.2
click at [372, 282] on div "Rename Page Renaming this page does not change the URL. To change it, go to Pag…" at bounding box center [600, 295] width 1200 height 591
type input "**********"
click at [614, 349] on button "Rename" at bounding box center [600, 347] width 57 height 20
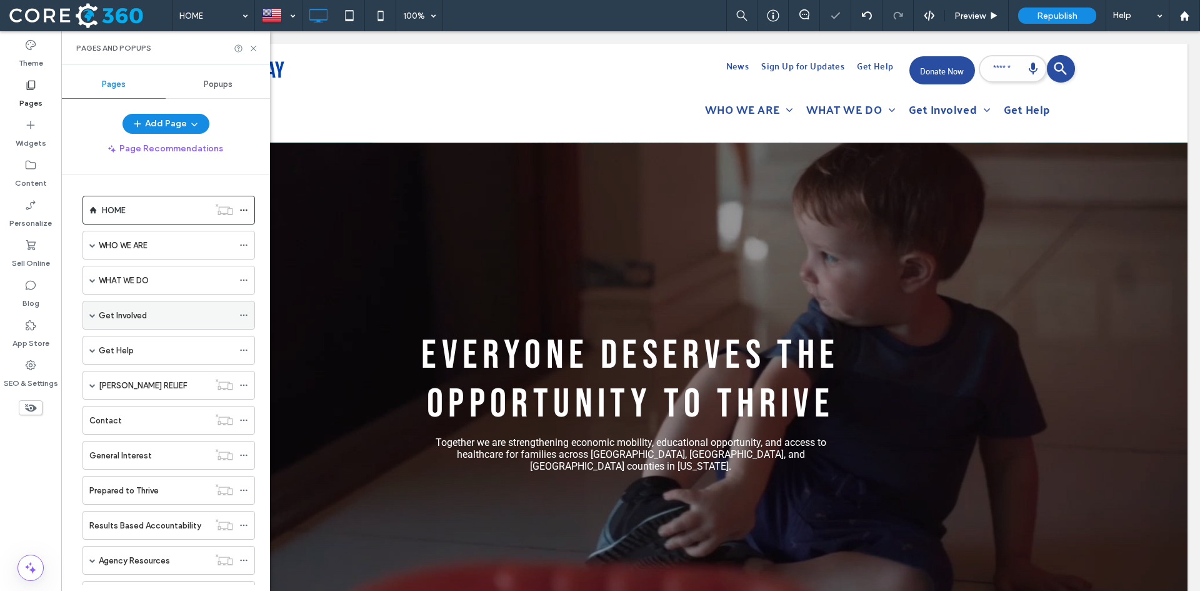
click at [241, 316] on icon at bounding box center [243, 315] width 9 height 9
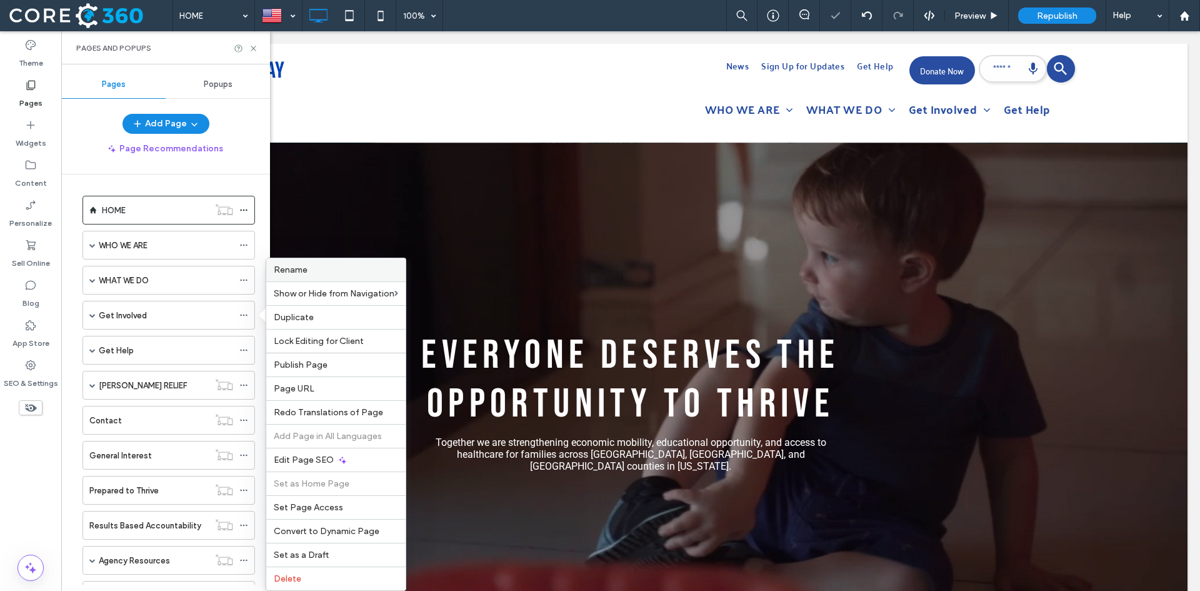
click at [312, 266] on label "Rename" at bounding box center [336, 269] width 124 height 11
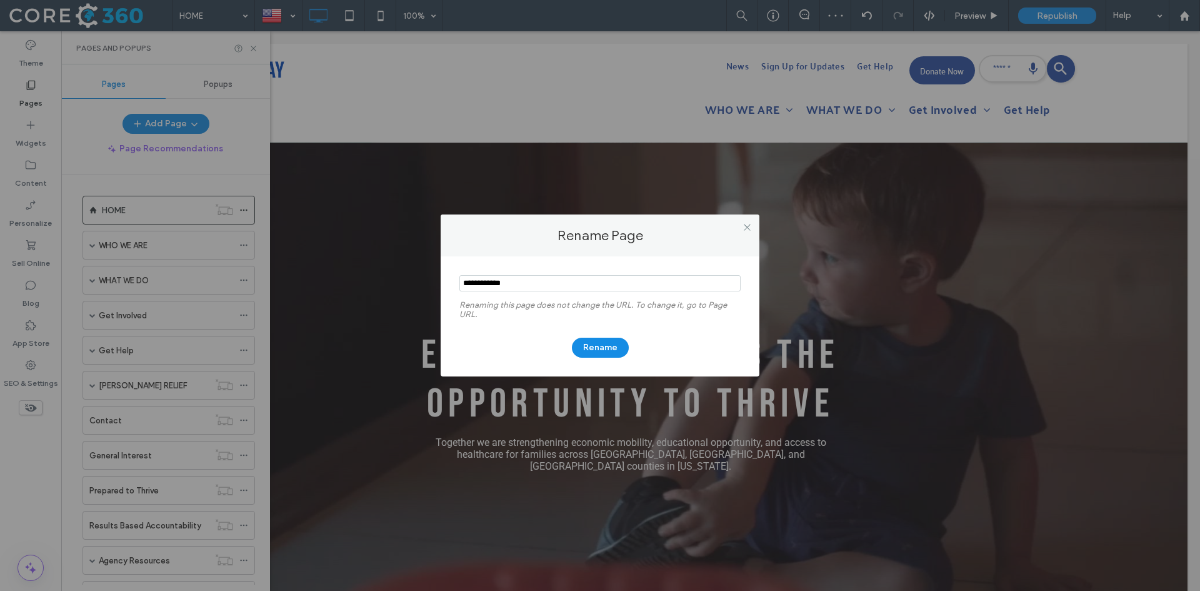
drag, startPoint x: 566, startPoint y: 281, endPoint x: 411, endPoint y: 284, distance: 154.4
click at [411, 284] on div "Rename Page Renaming this page does not change the URL. To change it, go to Pag…" at bounding box center [600, 295] width 1200 height 591
type input "**********"
click at [617, 346] on button "Rename" at bounding box center [600, 347] width 57 height 20
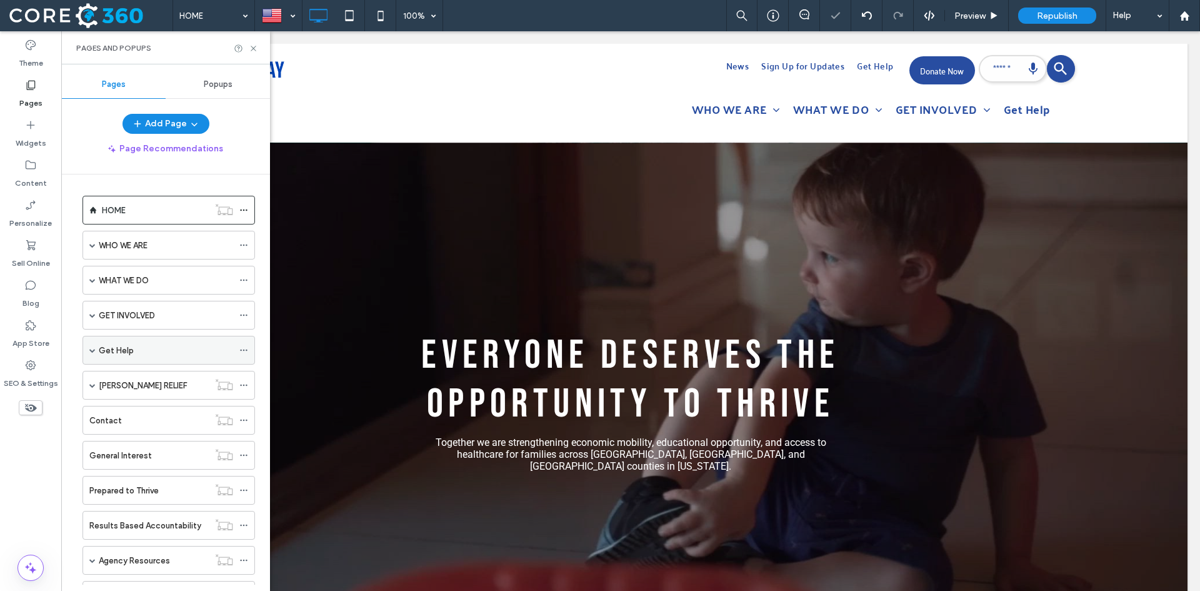
click at [246, 348] on icon at bounding box center [243, 350] width 9 height 9
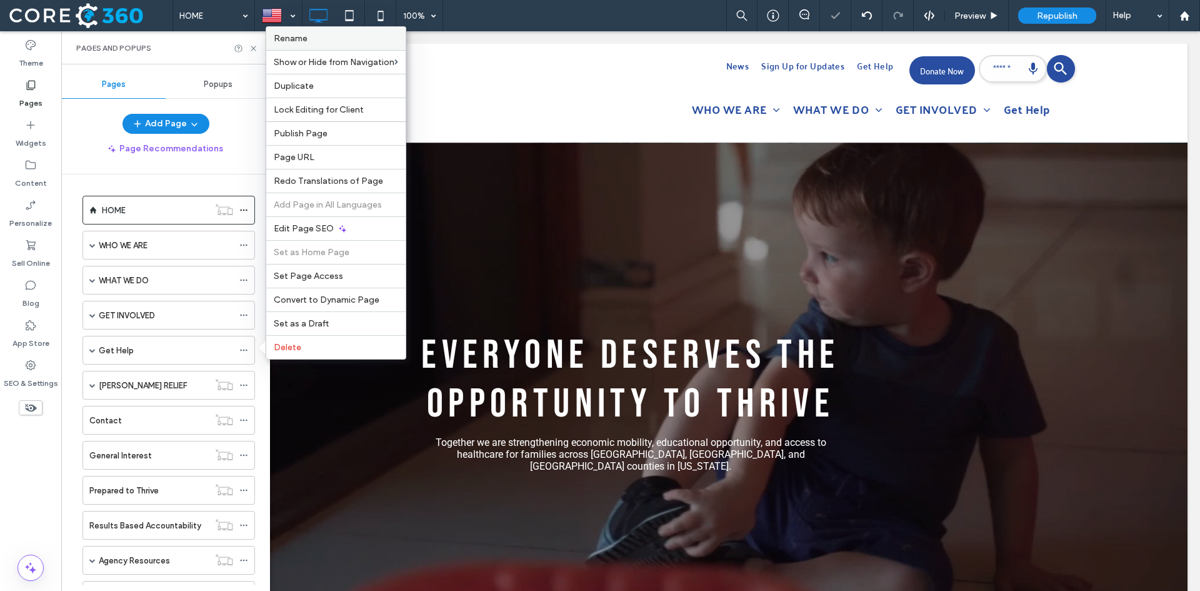
click at [331, 35] on label "Rename" at bounding box center [336, 38] width 124 height 11
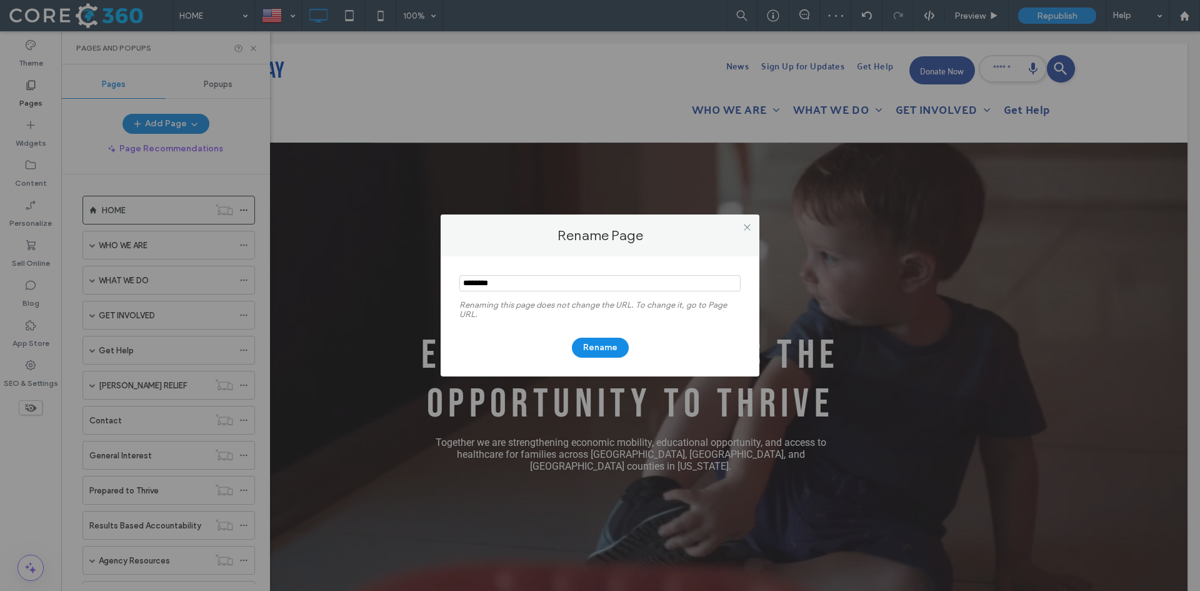
drag, startPoint x: 511, startPoint y: 285, endPoint x: 372, endPoint y: 284, distance: 138.1
click at [372, 284] on div "Rename Page Renaming this page does not change the URL. To change it, go to Pag…" at bounding box center [600, 295] width 1200 height 591
type input "********"
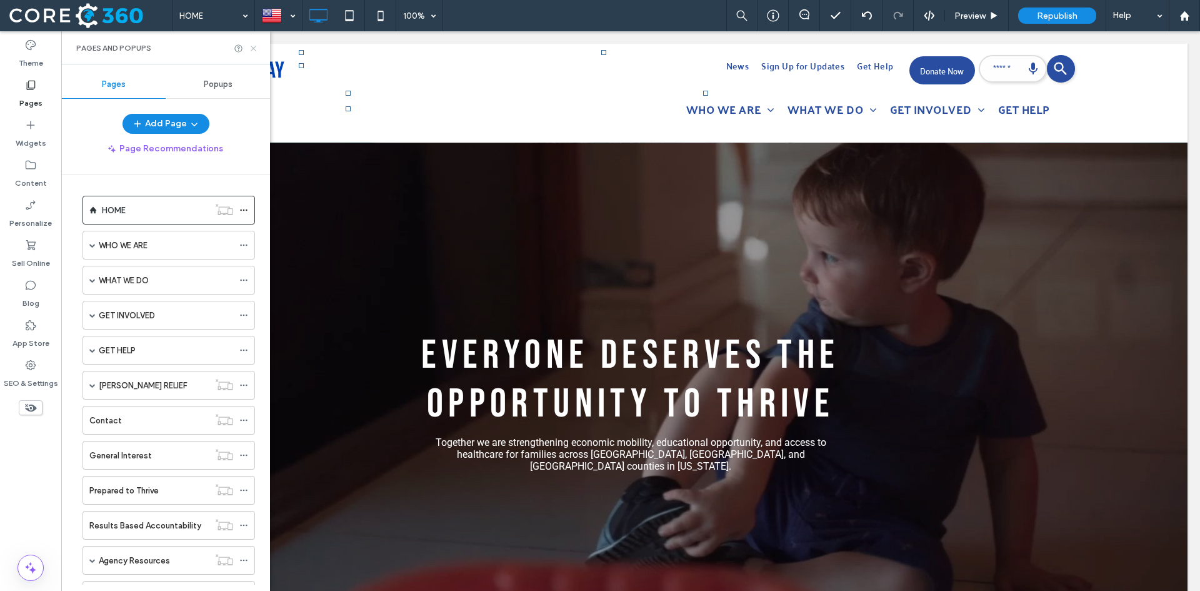
click at [252, 48] on icon at bounding box center [253, 48] width 9 height 9
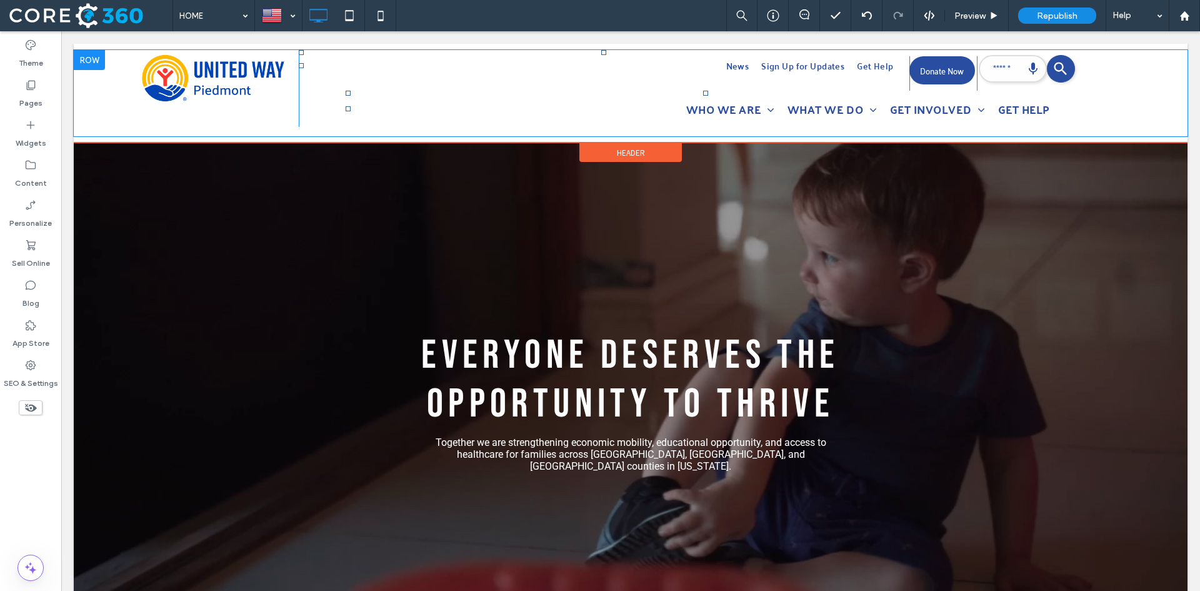
click at [86, 60] on div at bounding box center [89, 60] width 31 height 20
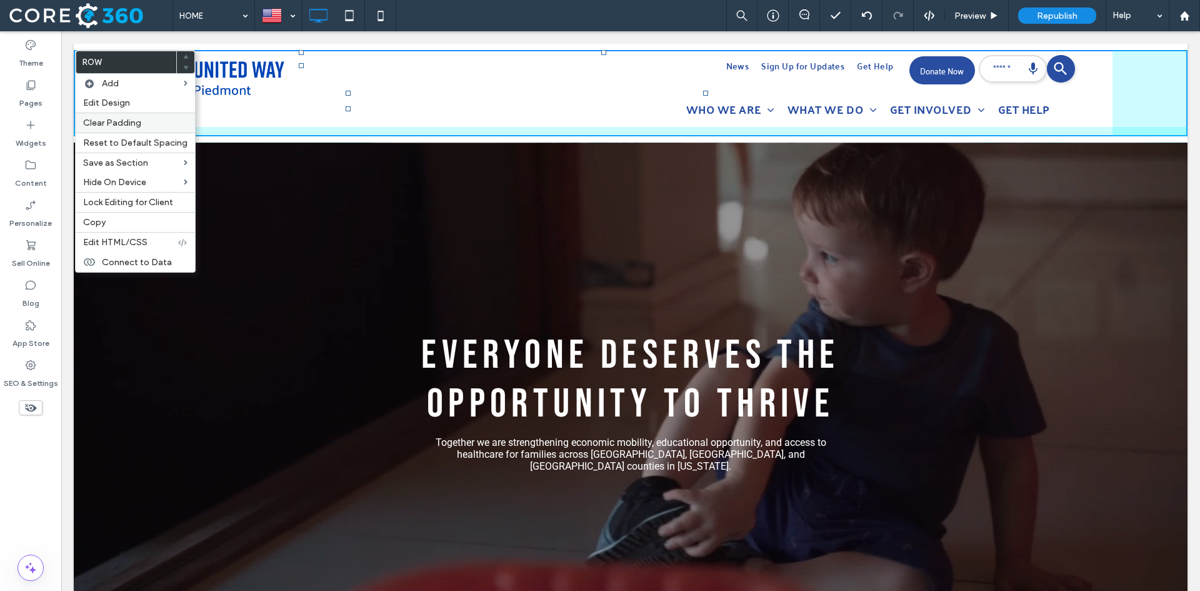
click at [117, 119] on span "Clear Padding" at bounding box center [112, 122] width 58 height 11
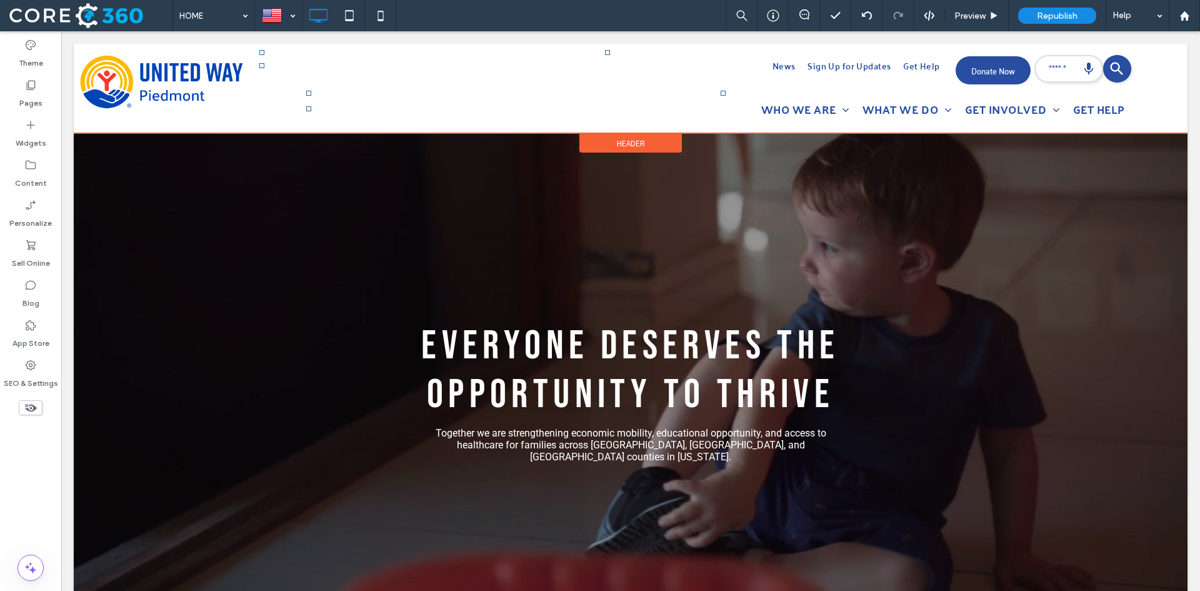
click at [624, 144] on span "Header" at bounding box center [631, 143] width 28 height 11
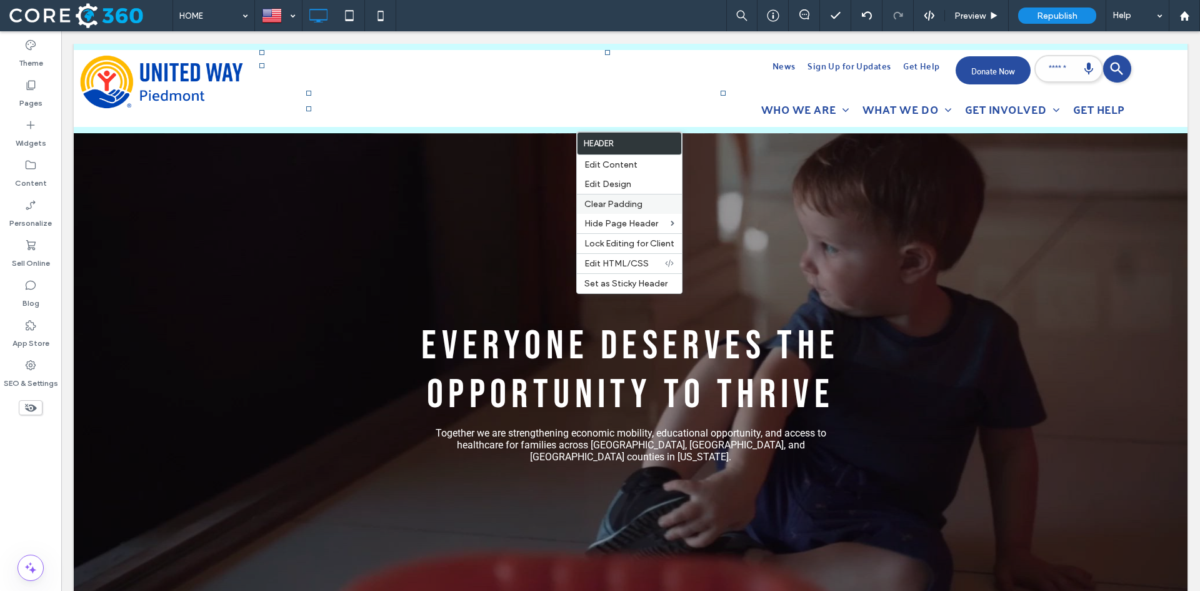
click at [621, 204] on span "Clear Padding" at bounding box center [613, 204] width 58 height 11
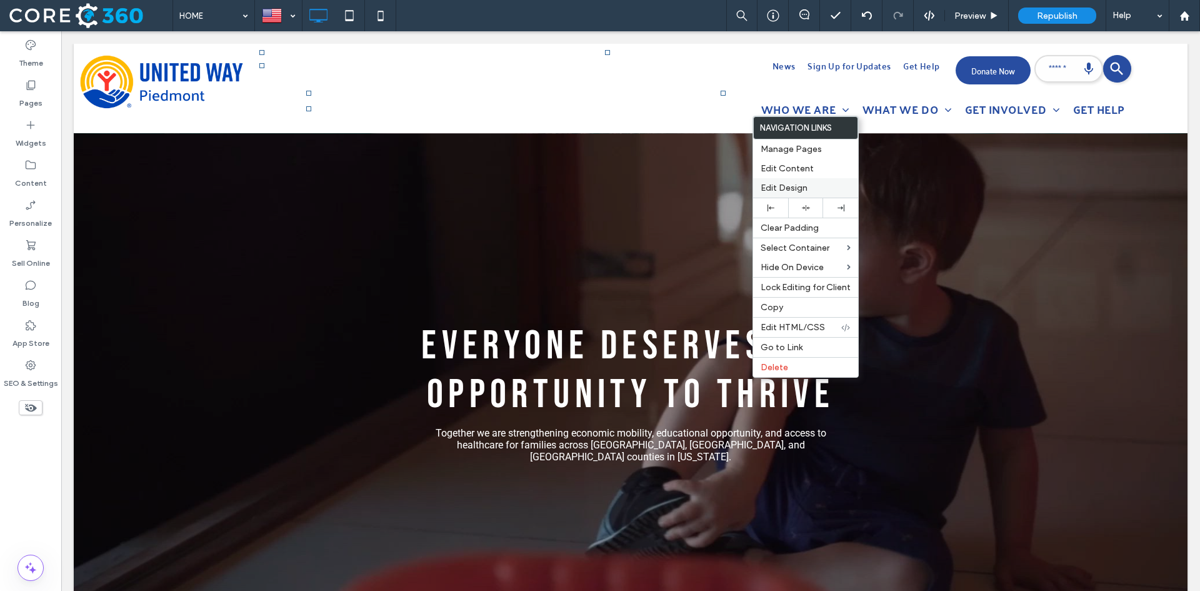
click at [810, 189] on label "Edit Design" at bounding box center [806, 187] width 90 height 11
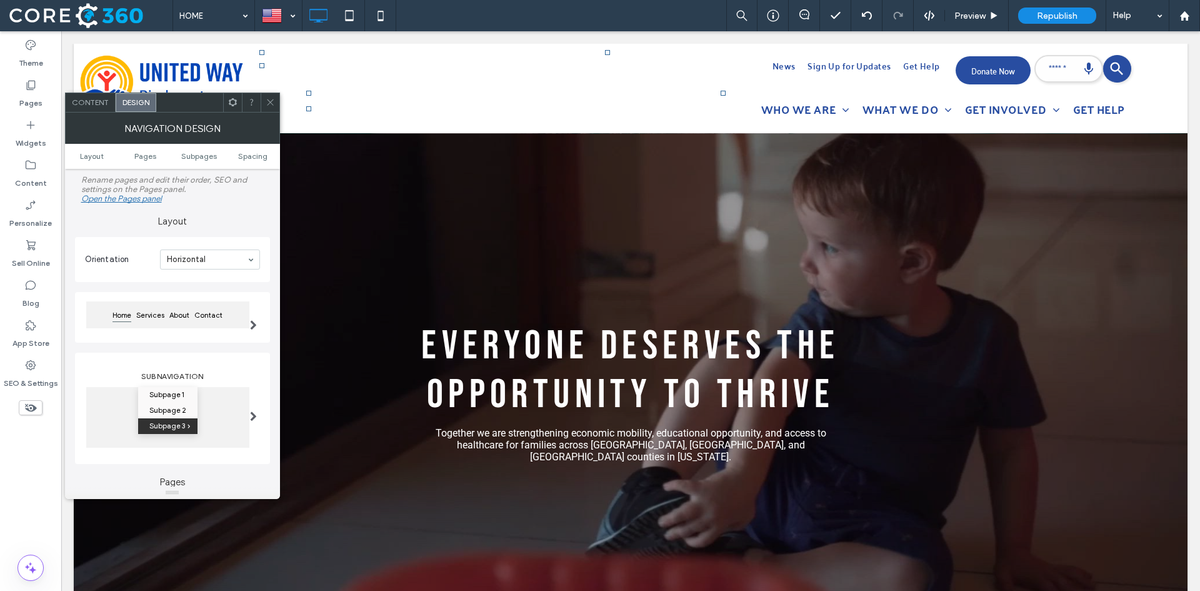
scroll to position [62, 0]
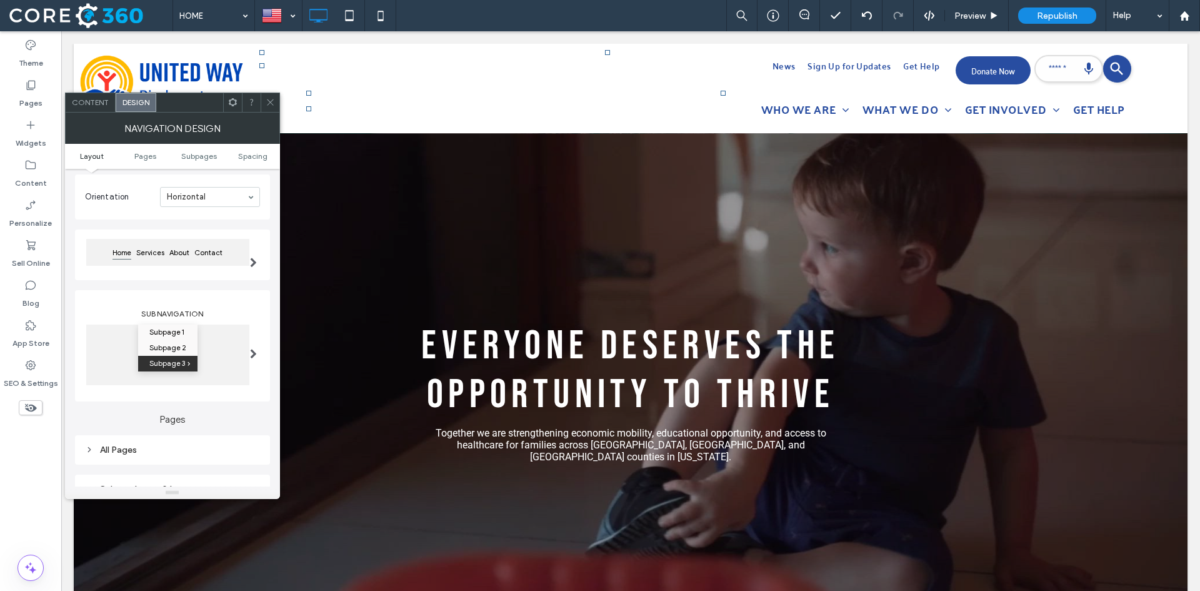
click at [116, 449] on div "All Pages" at bounding box center [172, 449] width 175 height 11
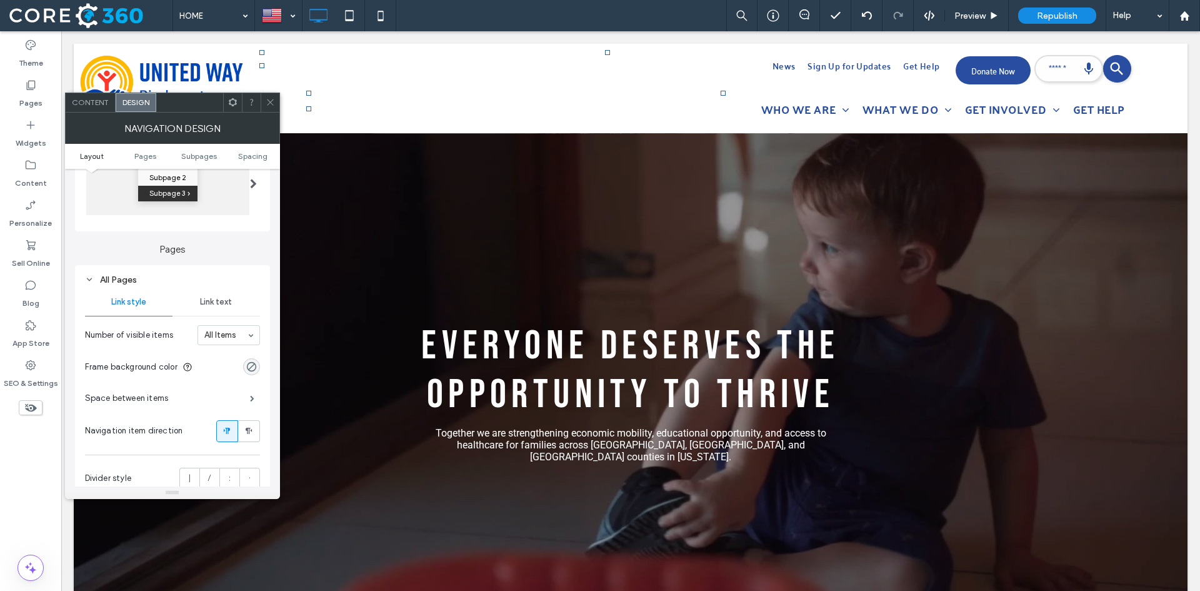
scroll to position [250, 0]
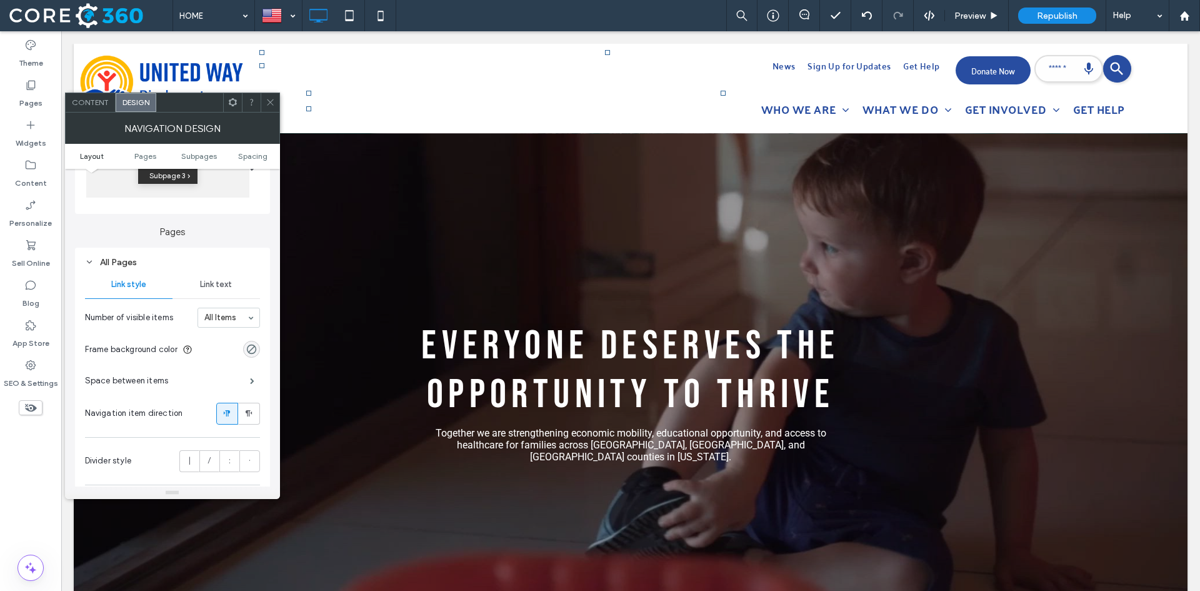
click at [227, 290] on div "Link text" at bounding box center [215, 284] width 87 height 27
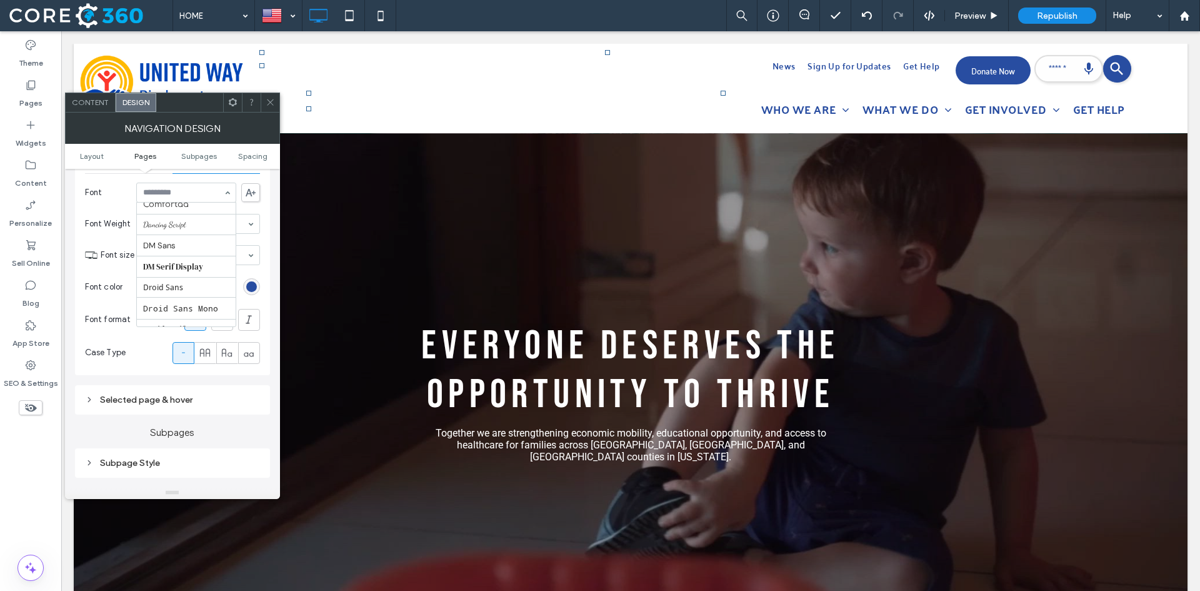
scroll to position [267, 0]
click at [272, 105] on icon at bounding box center [270, 101] width 9 height 9
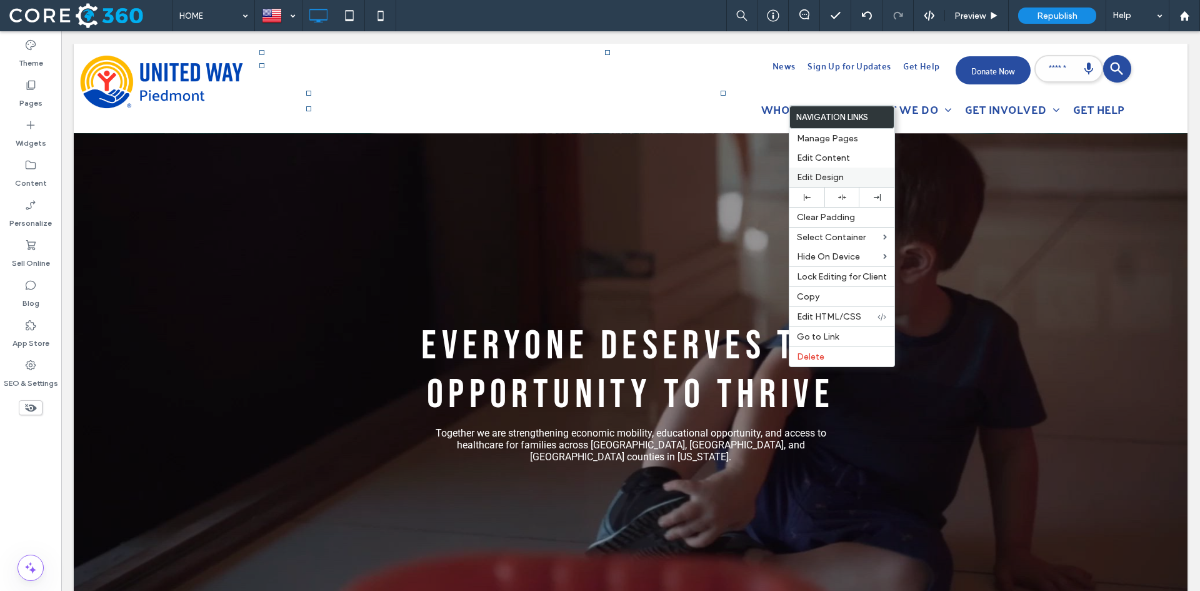
click at [817, 179] on span "Edit Design" at bounding box center [820, 177] width 47 height 11
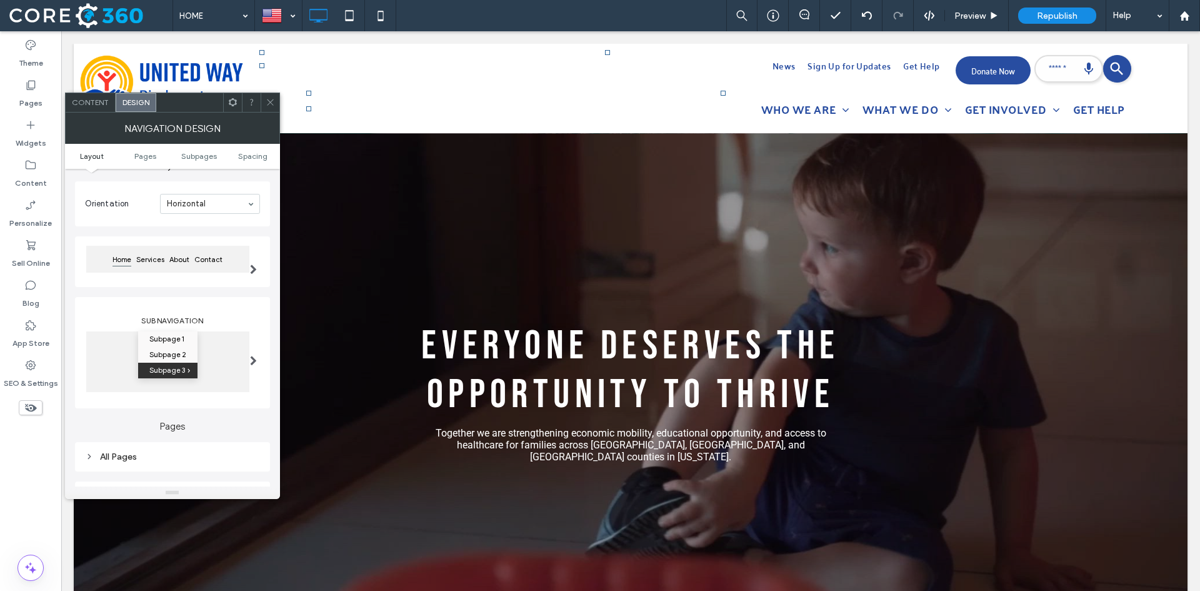
scroll to position [125, 0]
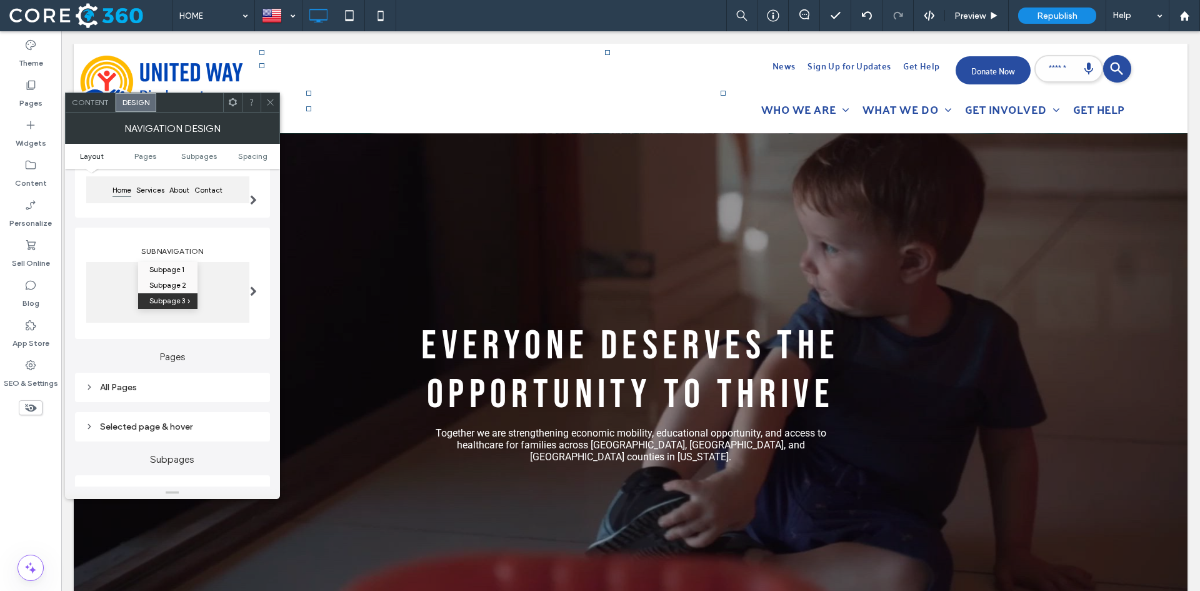
click at [133, 391] on div "All Pages" at bounding box center [172, 387] width 175 height 11
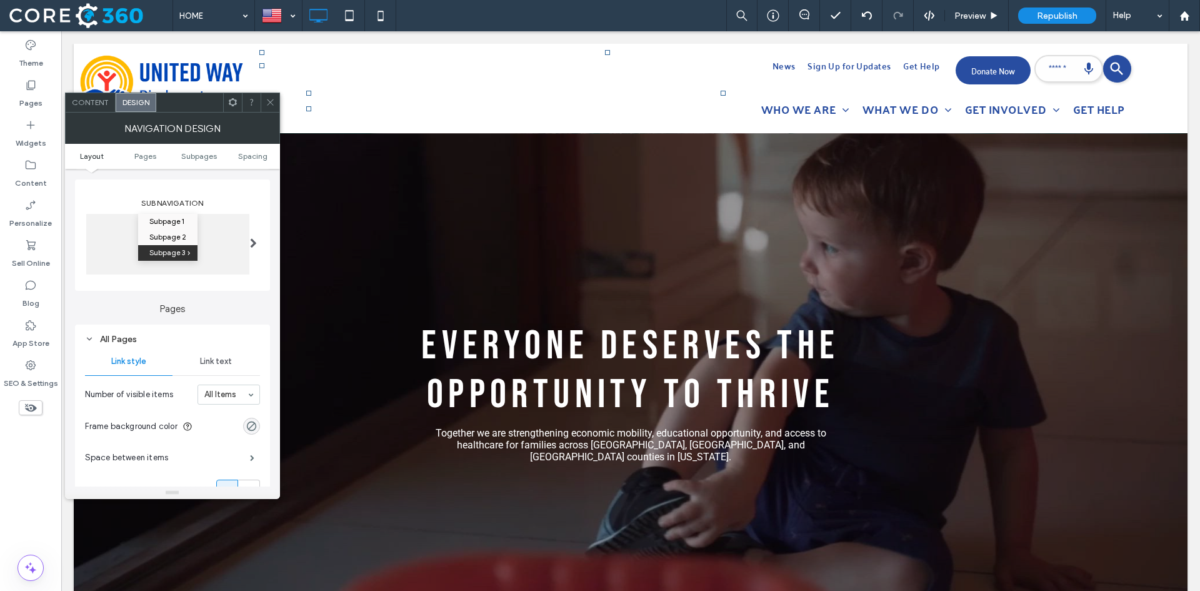
scroll to position [250, 0]
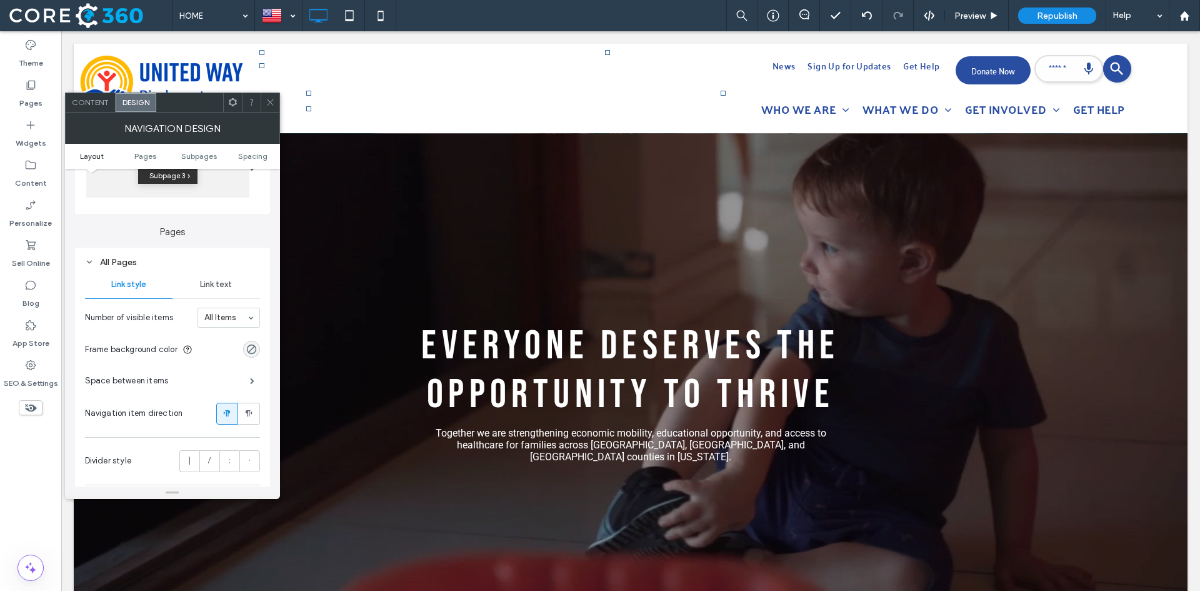
click at [209, 276] on div "Link text" at bounding box center [215, 284] width 87 height 27
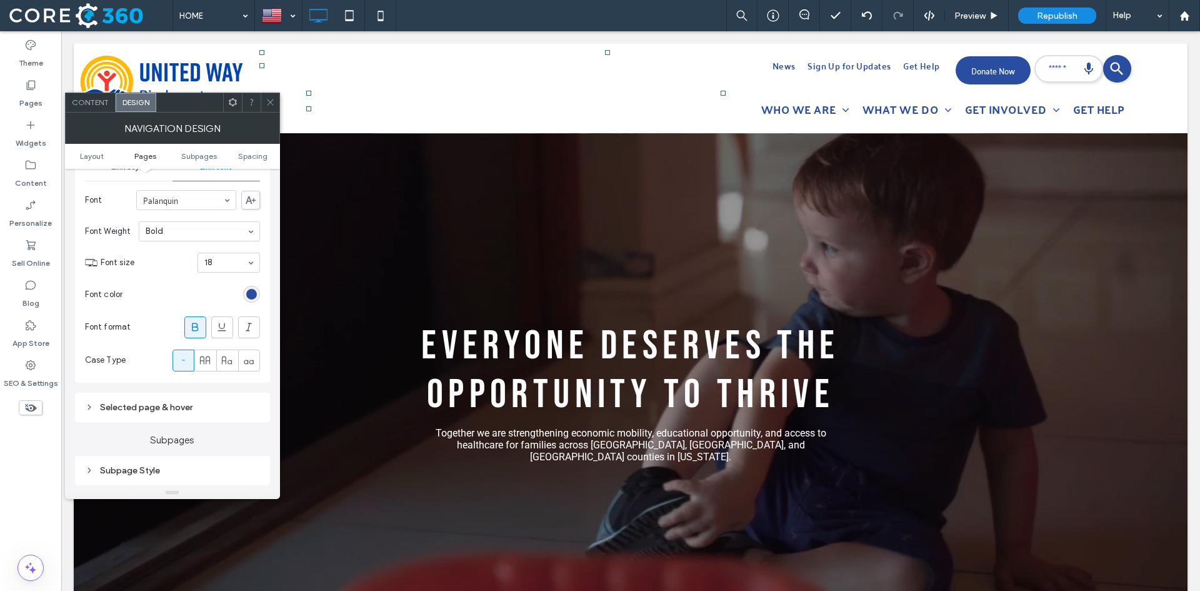
scroll to position [375, 0]
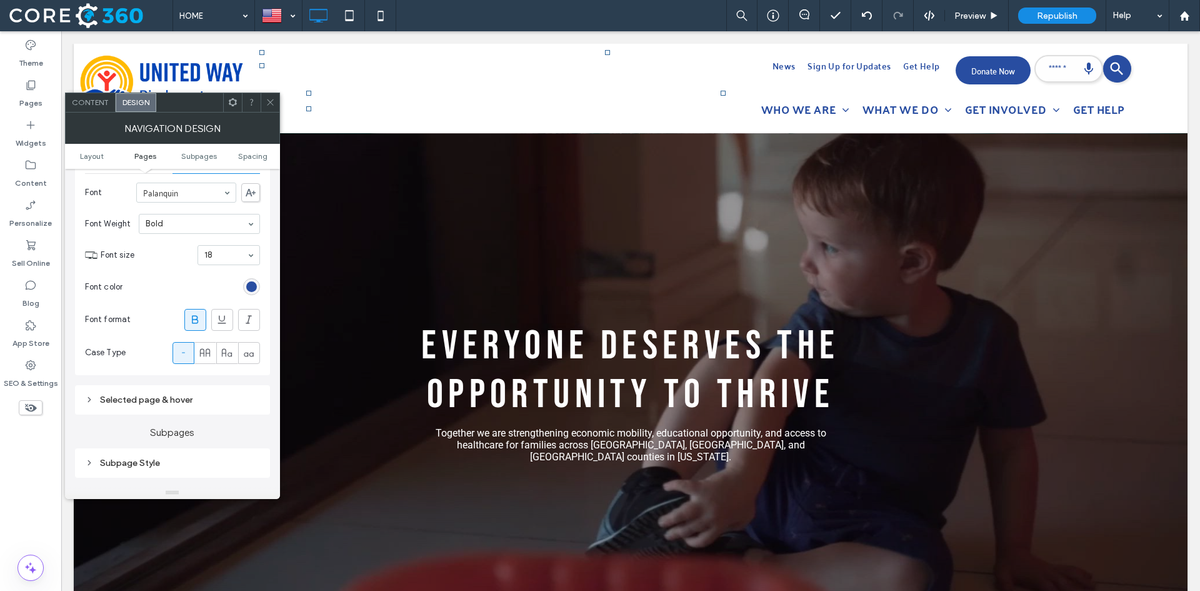
click at [256, 194] on span at bounding box center [250, 192] width 19 height 19
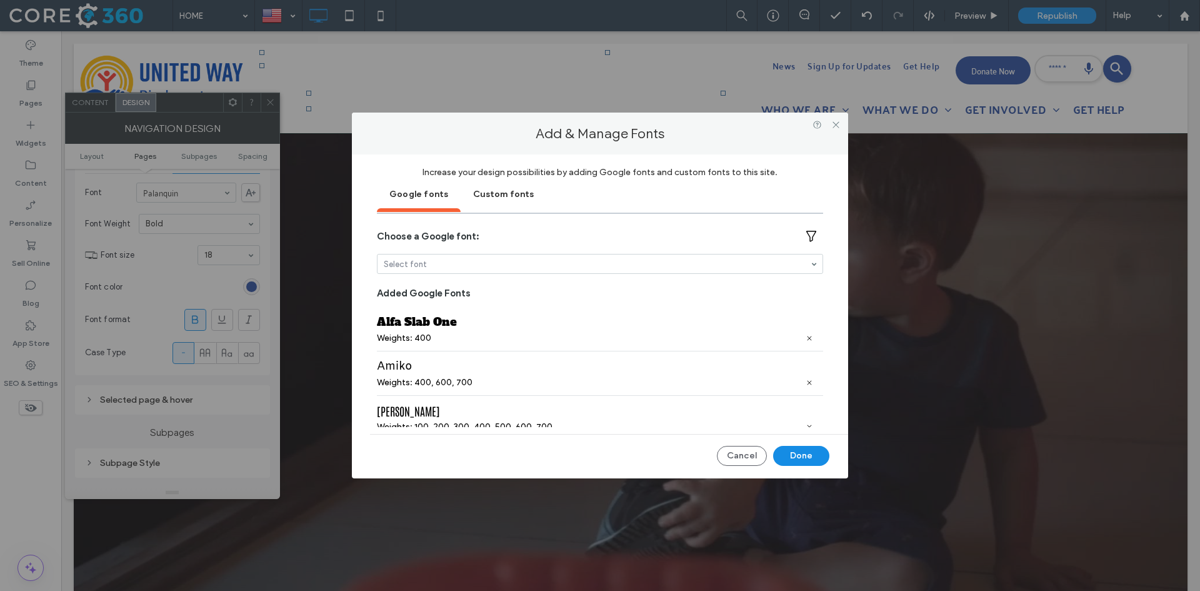
click at [493, 194] on div "Custom fonts" at bounding box center [504, 192] width 86 height 31
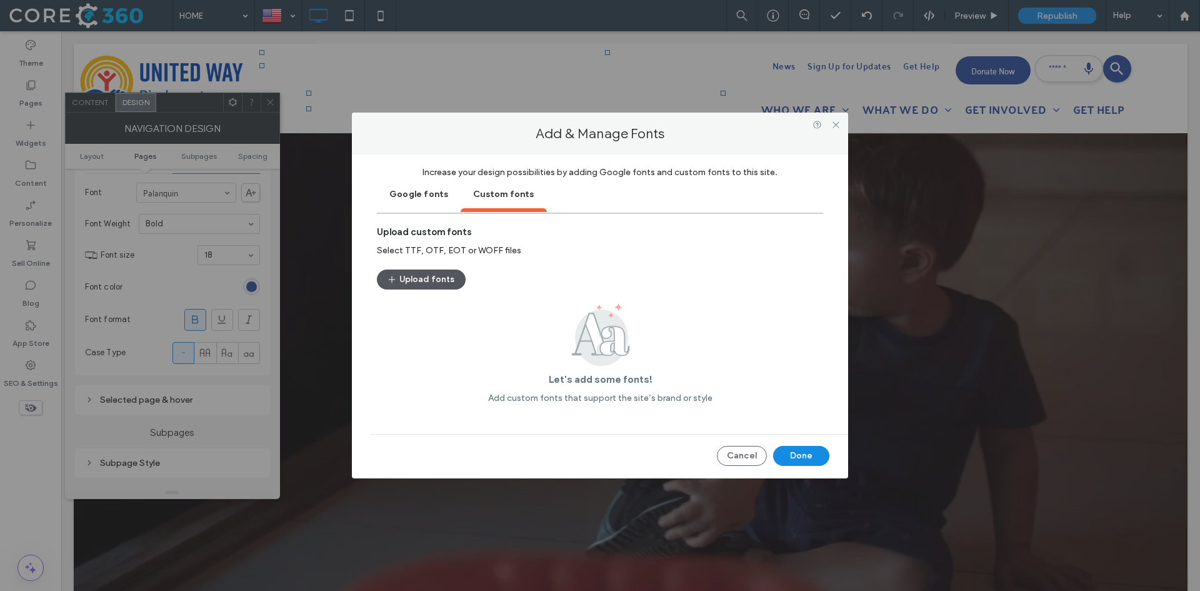
click at [409, 276] on button "Upload fonts" at bounding box center [421, 279] width 89 height 20
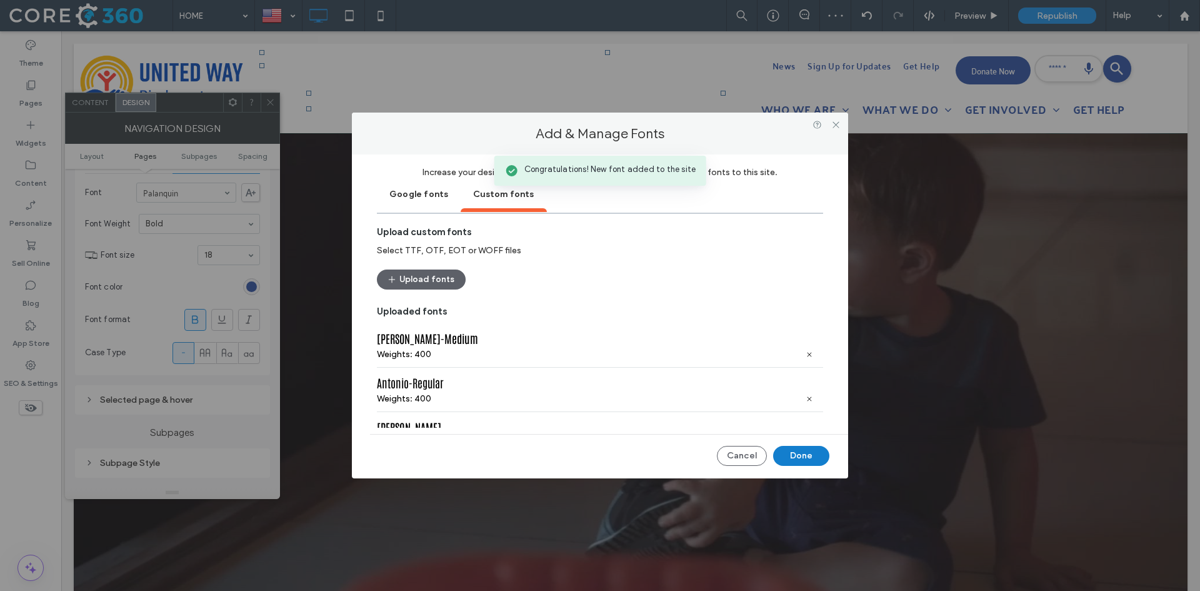
click at [812, 457] on button "Done" at bounding box center [801, 456] width 56 height 20
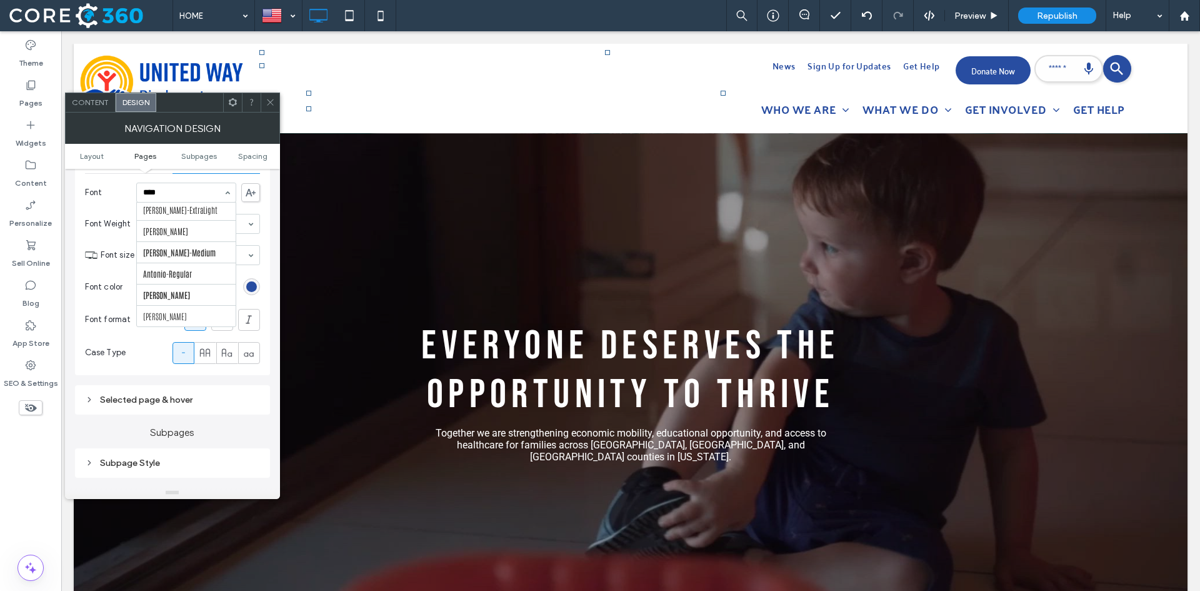
scroll to position [0, 0]
type input "***"
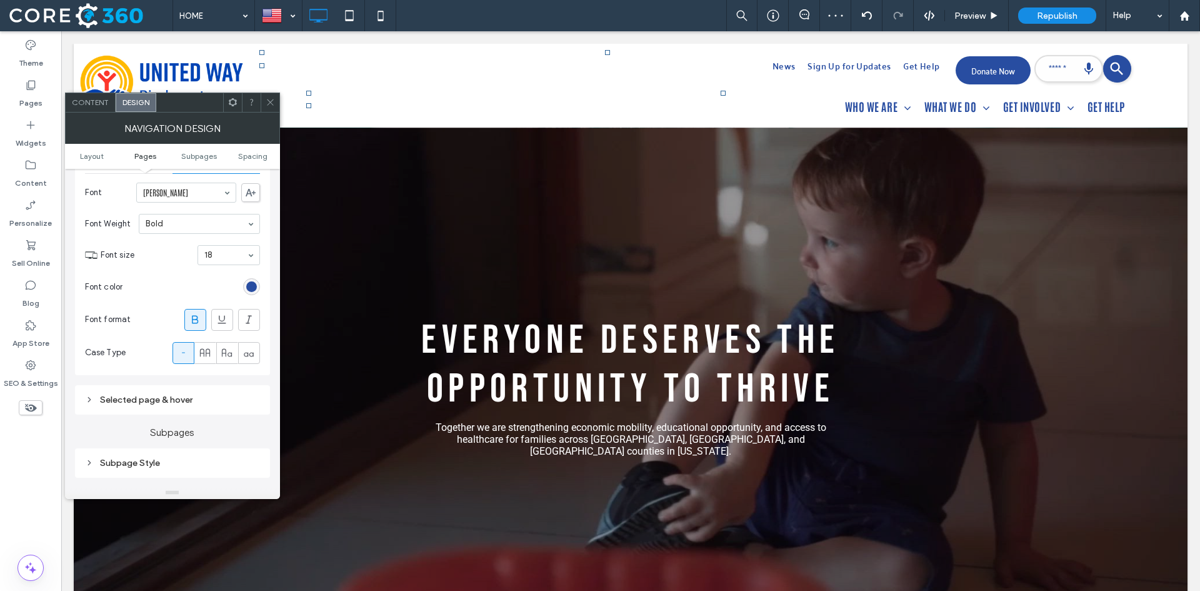
drag, startPoint x: 269, startPoint y: 107, endPoint x: 343, endPoint y: 44, distance: 97.5
click at [269, 107] on span at bounding box center [270, 102] width 9 height 19
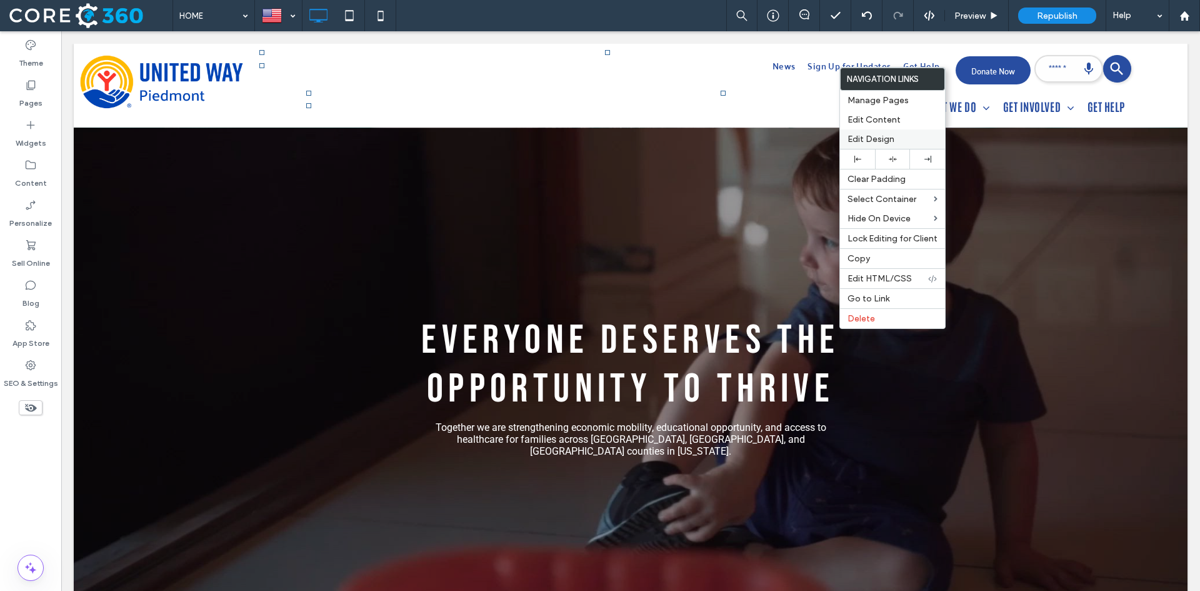
click at [889, 134] on span "Edit Design" at bounding box center [870, 139] width 47 height 11
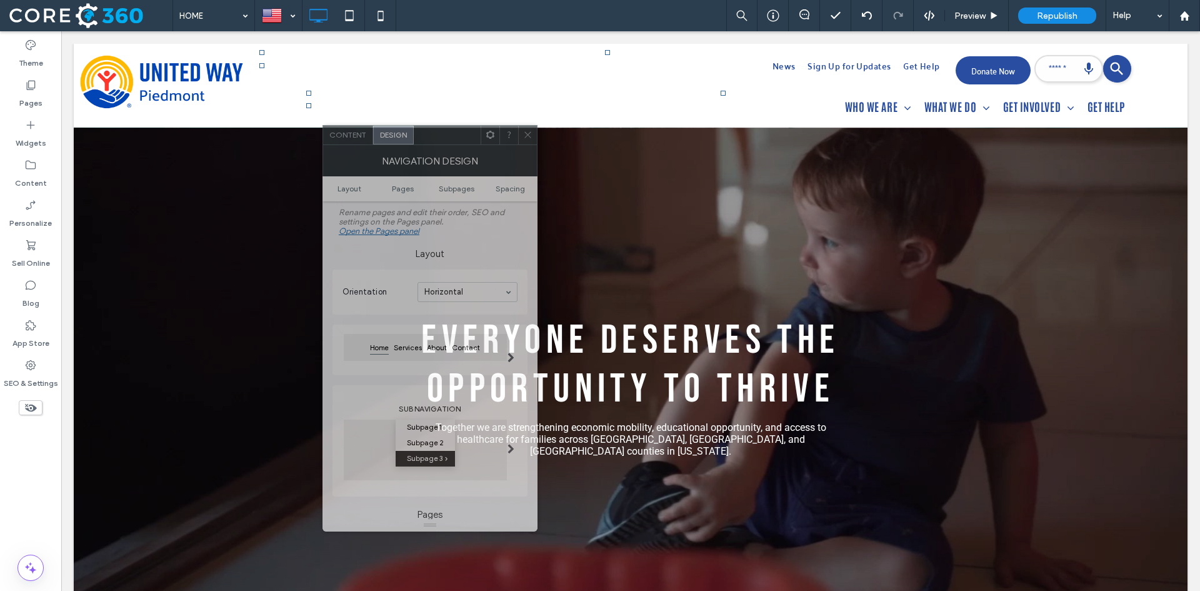
drag, startPoint x: 1105, startPoint y: 110, endPoint x: 452, endPoint y: 141, distance: 653.1
click at [452, 141] on div at bounding box center [447, 135] width 67 height 19
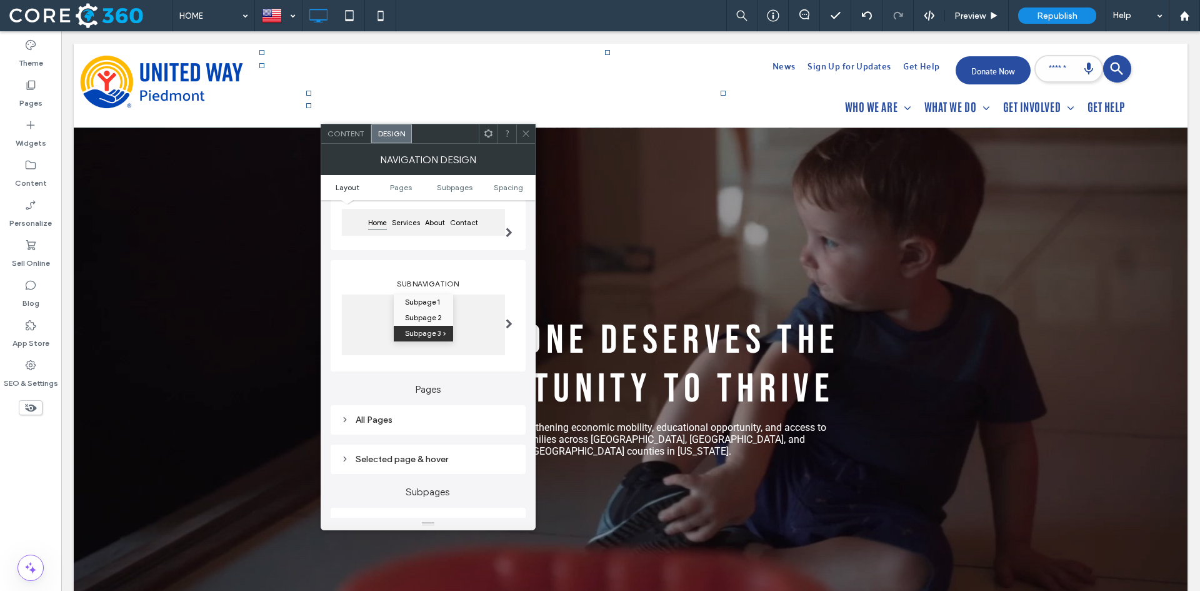
scroll to position [125, 0]
click at [395, 424] on div "All Pages" at bounding box center [428, 418] width 175 height 17
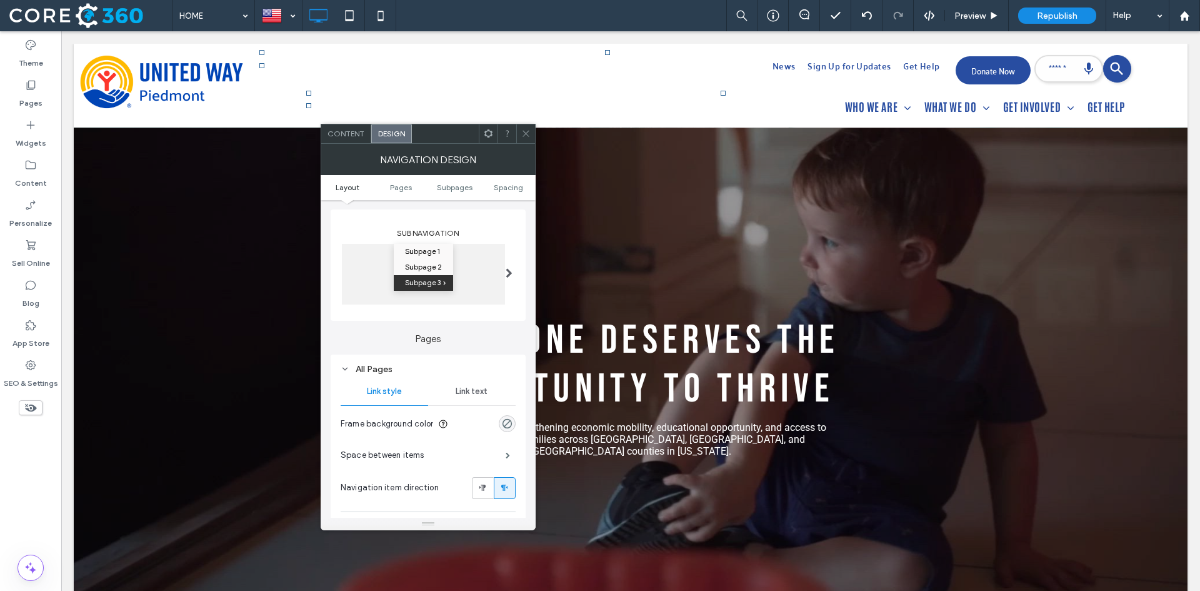
scroll to position [250, 0]
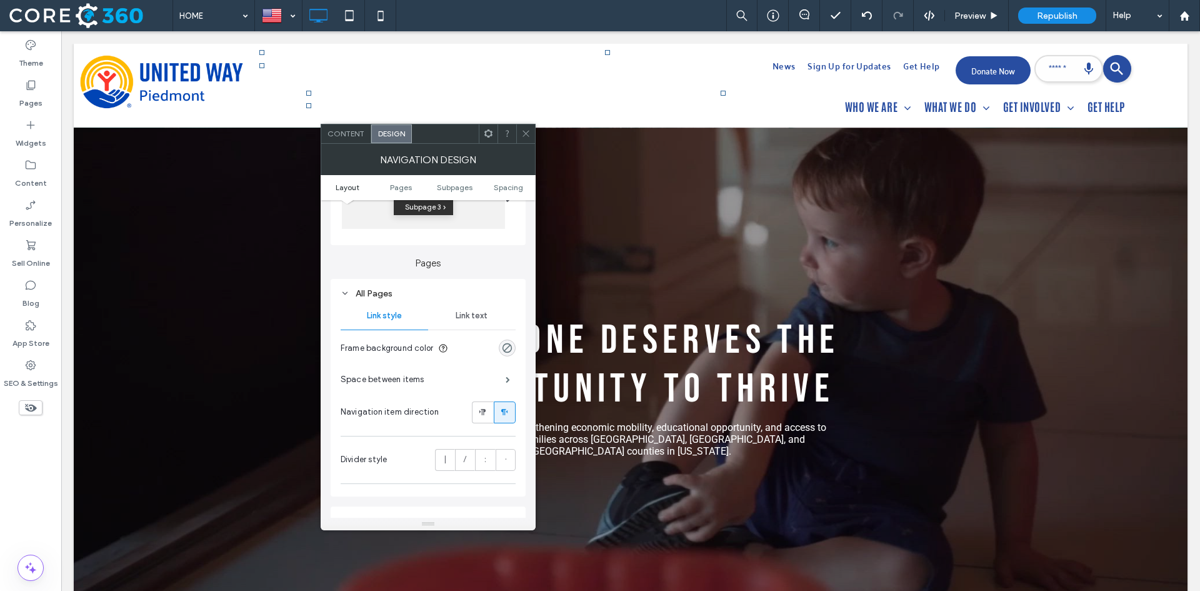
click at [471, 318] on span "Link text" at bounding box center [472, 316] width 32 height 10
